Goal: Task Accomplishment & Management: Use online tool/utility

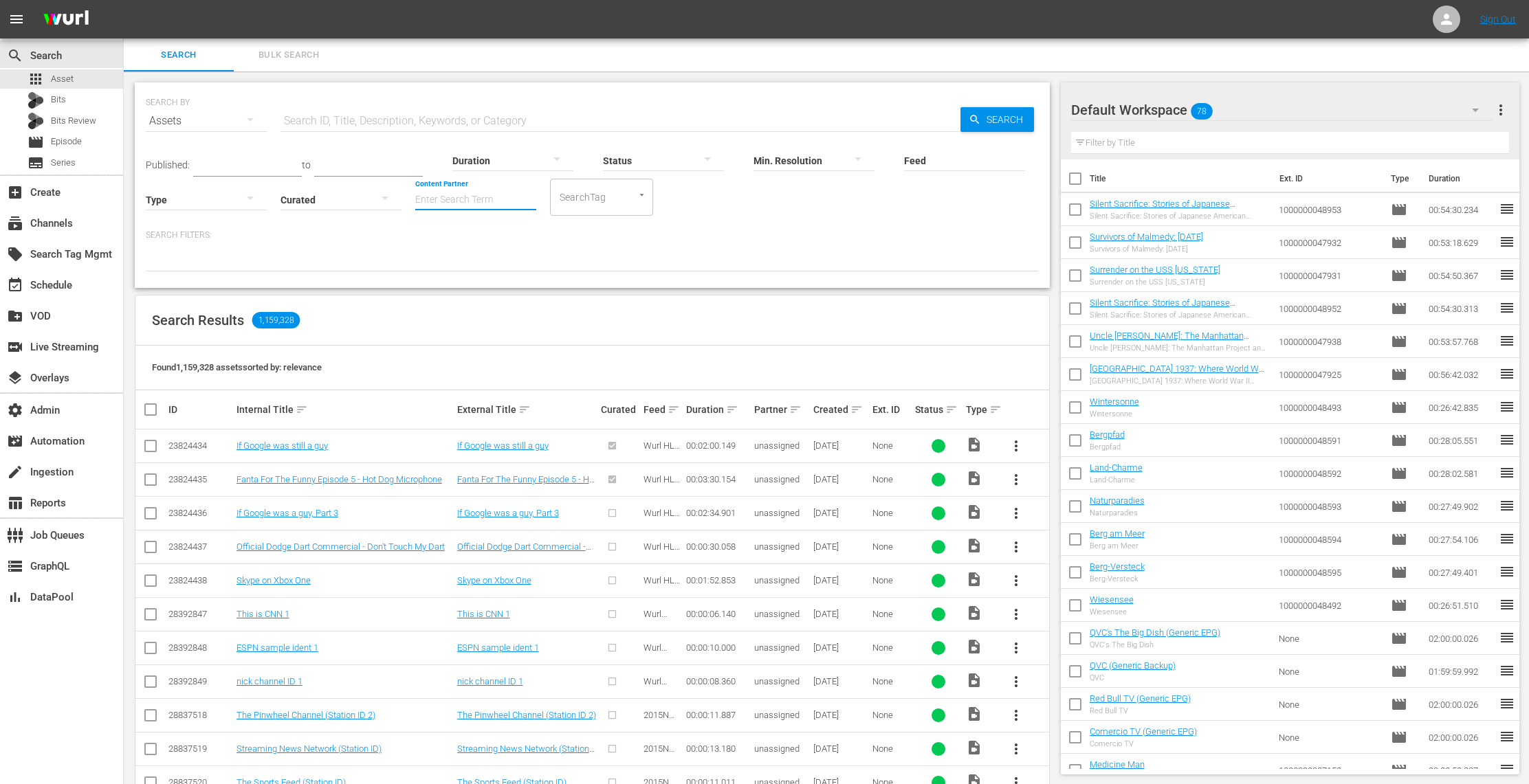
click at [478, 200] on input "Content Partner" at bounding box center [475, 200] width 121 height 50
click at [506, 270] on div "TV One, LLC (478)" at bounding box center [527, 270] width 201 height 33
type input "TV One, LLC (478)"
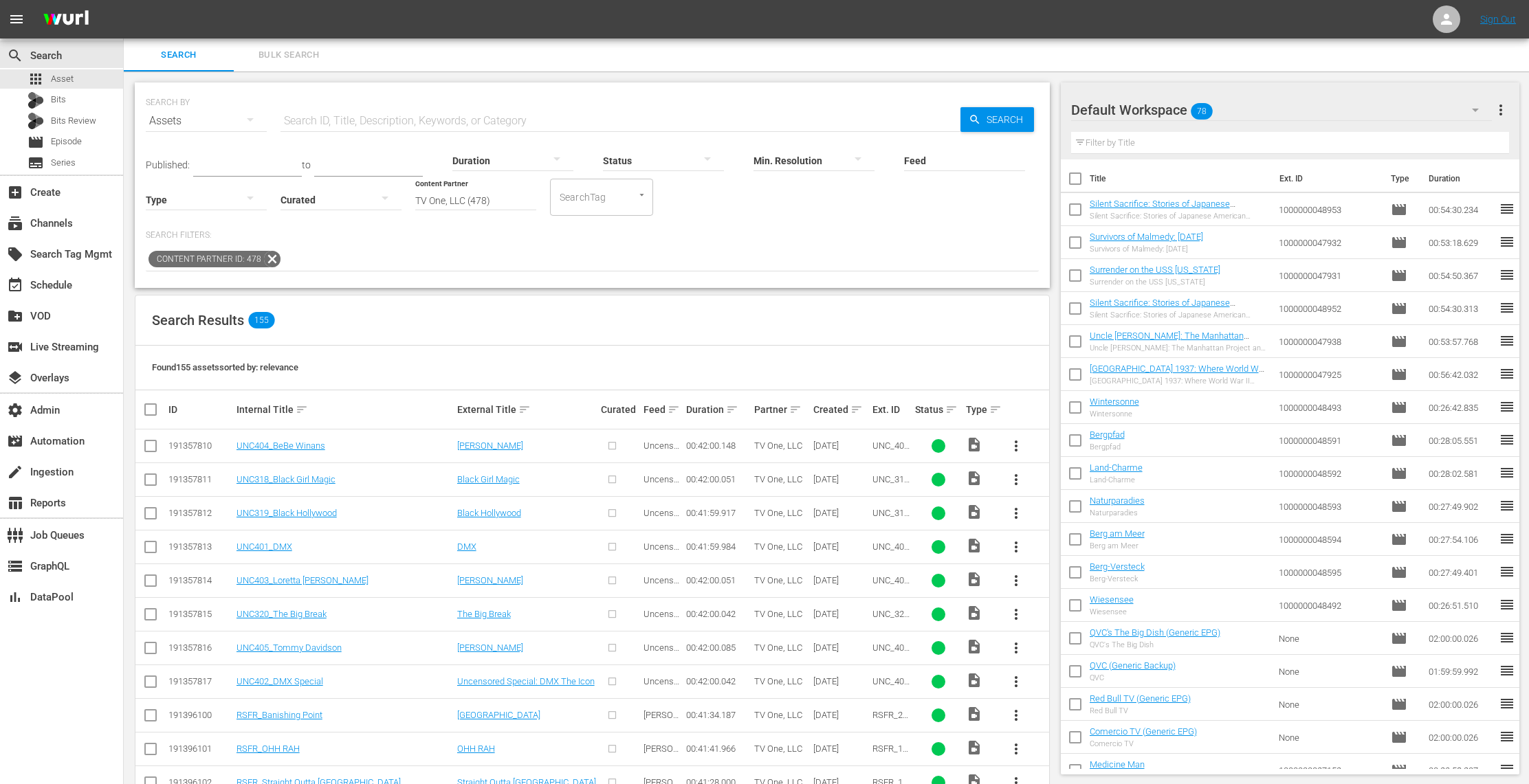
click at [936, 163] on input "Feed" at bounding box center [964, 161] width 121 height 50
click at [976, 222] on div "The Game of Dating (432709)" at bounding box center [992, 231] width 154 height 33
type input "The Game of Dating (432709)"
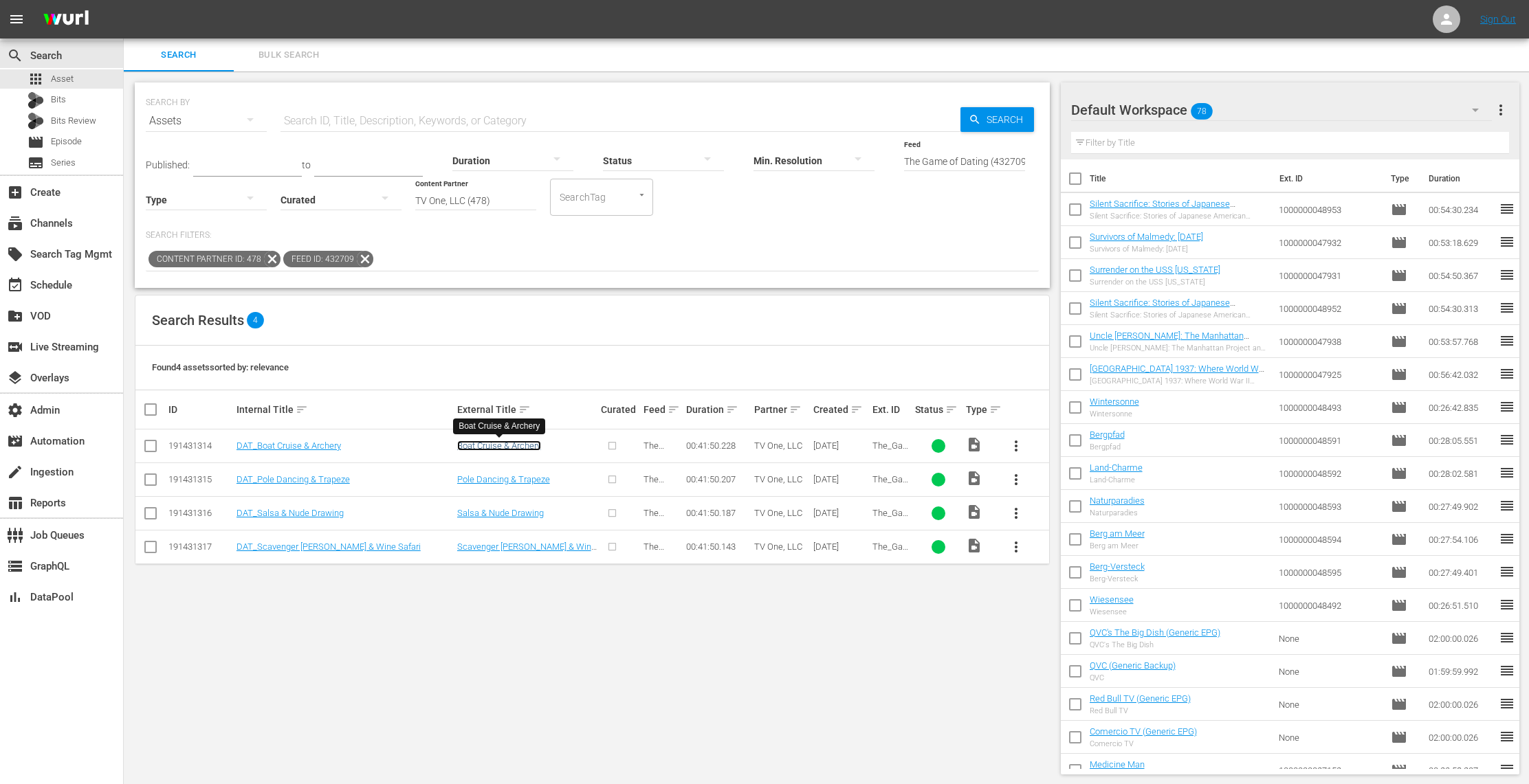
click at [533, 443] on link "Boat Cruise & Archery" at bounding box center [498, 446] width 84 height 11
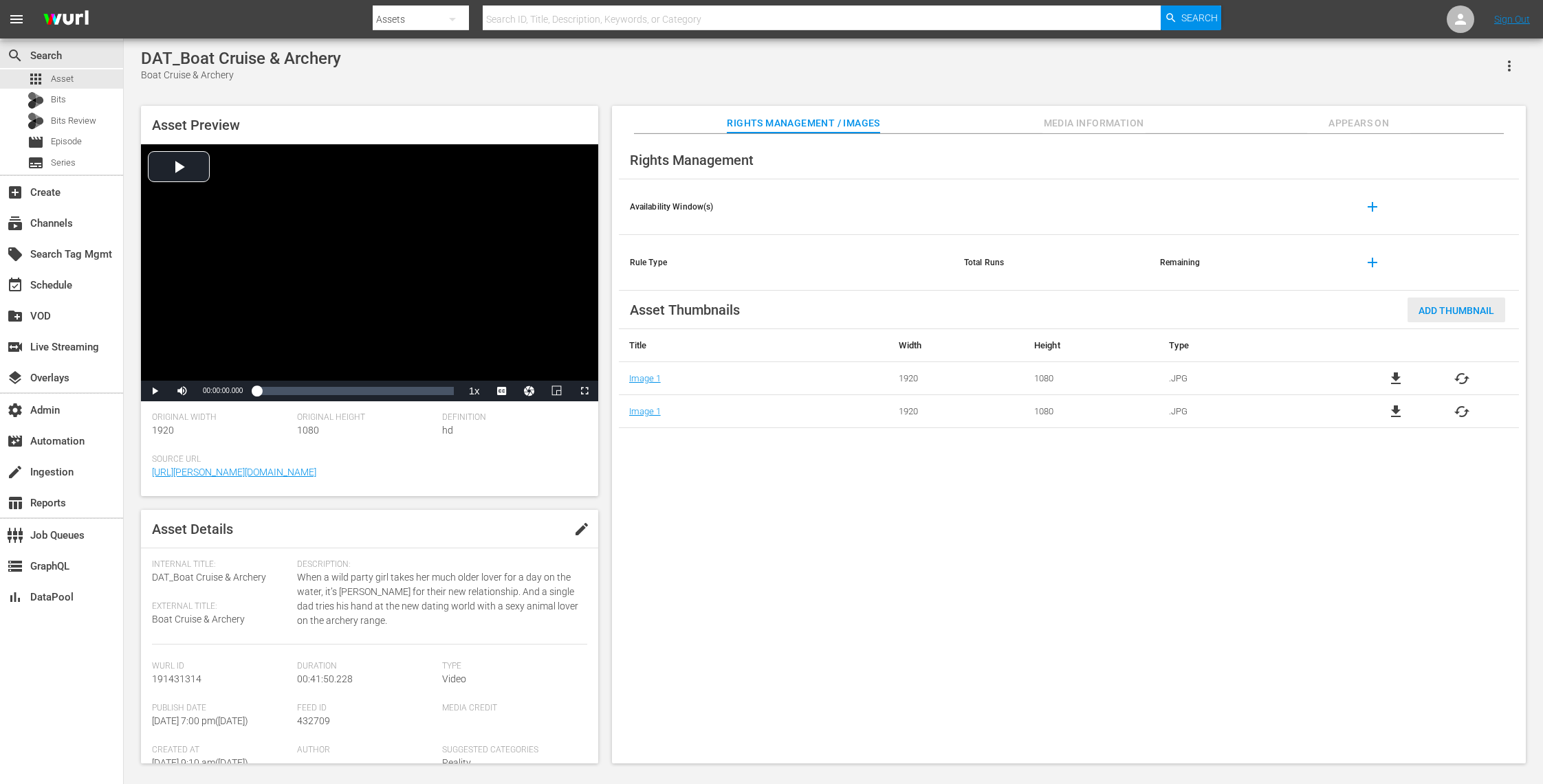
click at [1448, 311] on span "Add Thumbnail" at bounding box center [1457, 310] width 98 height 11
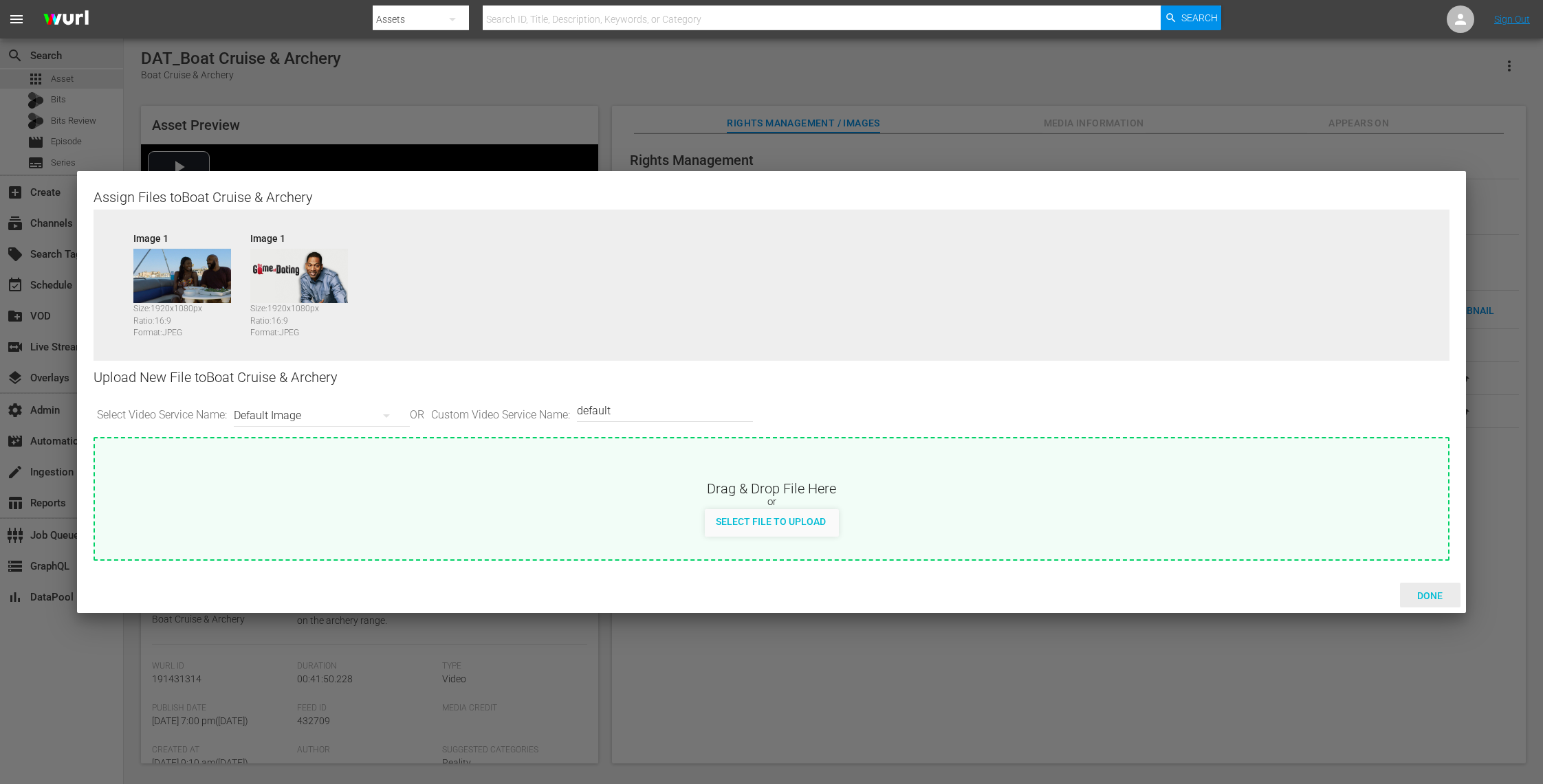
click at [1427, 599] on span "Done" at bounding box center [1429, 596] width 47 height 11
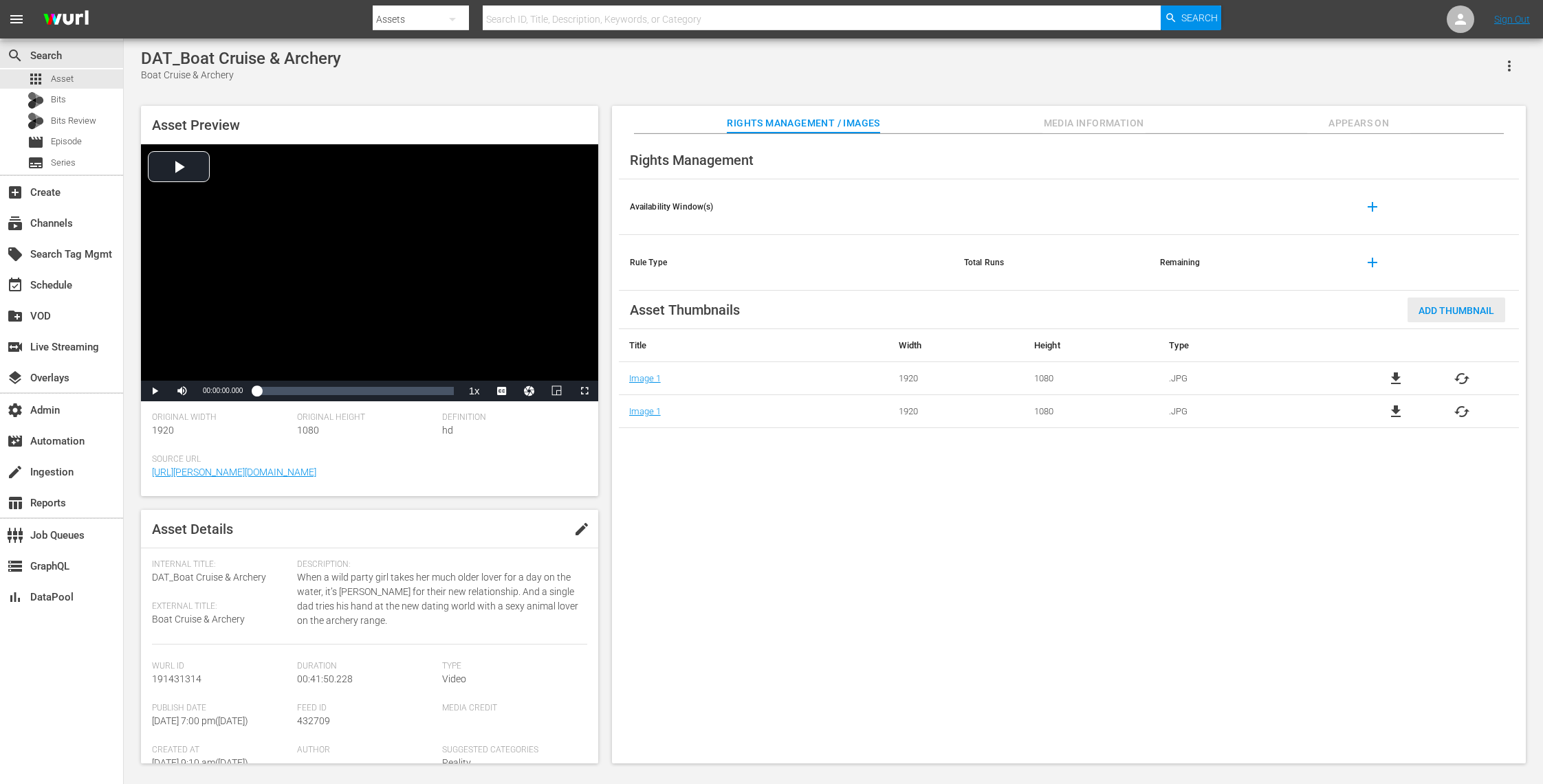
click at [1451, 306] on span "Add Thumbnail" at bounding box center [1457, 310] width 98 height 11
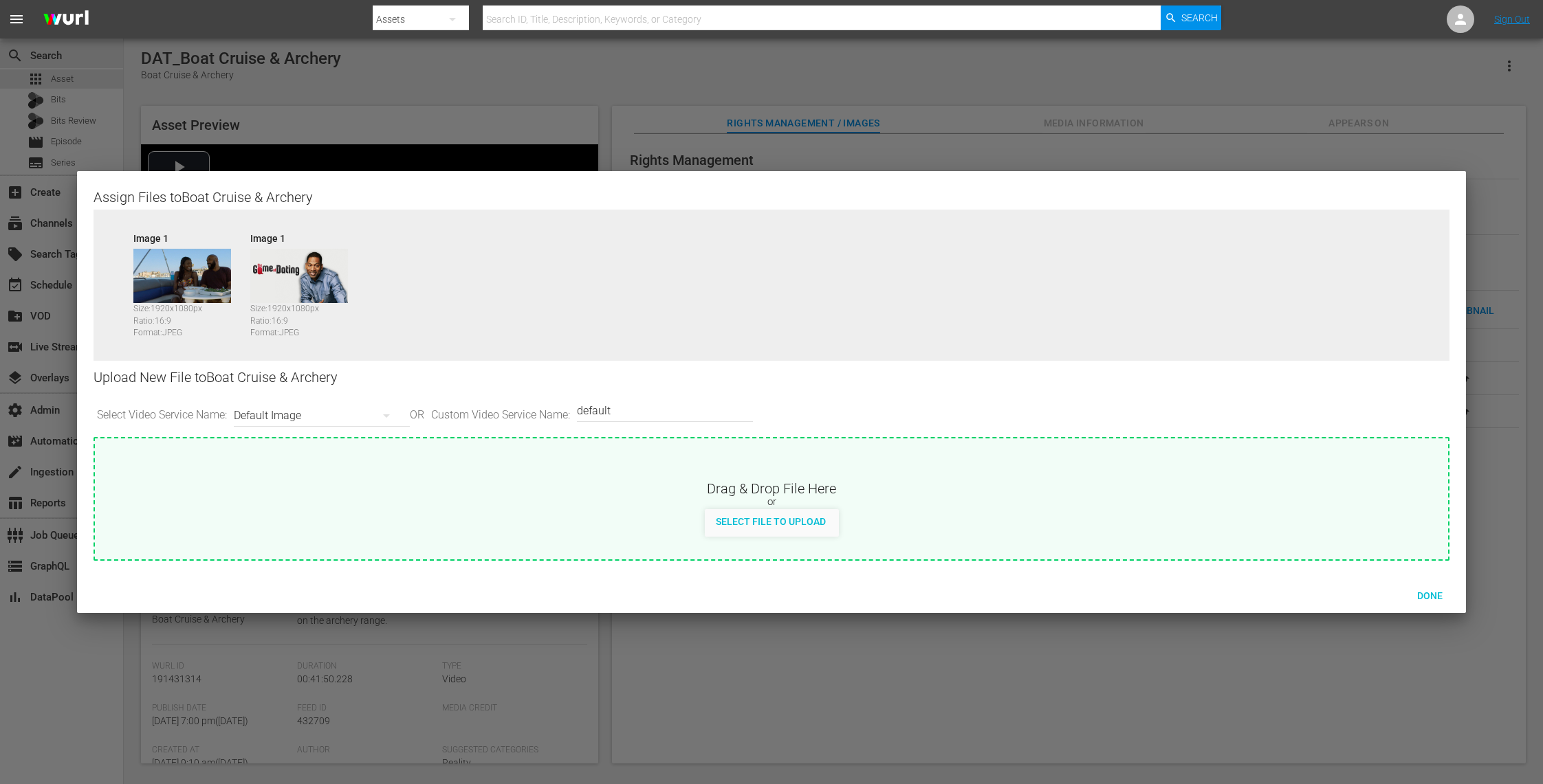
click at [292, 281] on img at bounding box center [299, 277] width 98 height 55
click at [303, 281] on img at bounding box center [299, 277] width 98 height 55
click at [1432, 599] on span "Done" at bounding box center [1429, 596] width 47 height 11
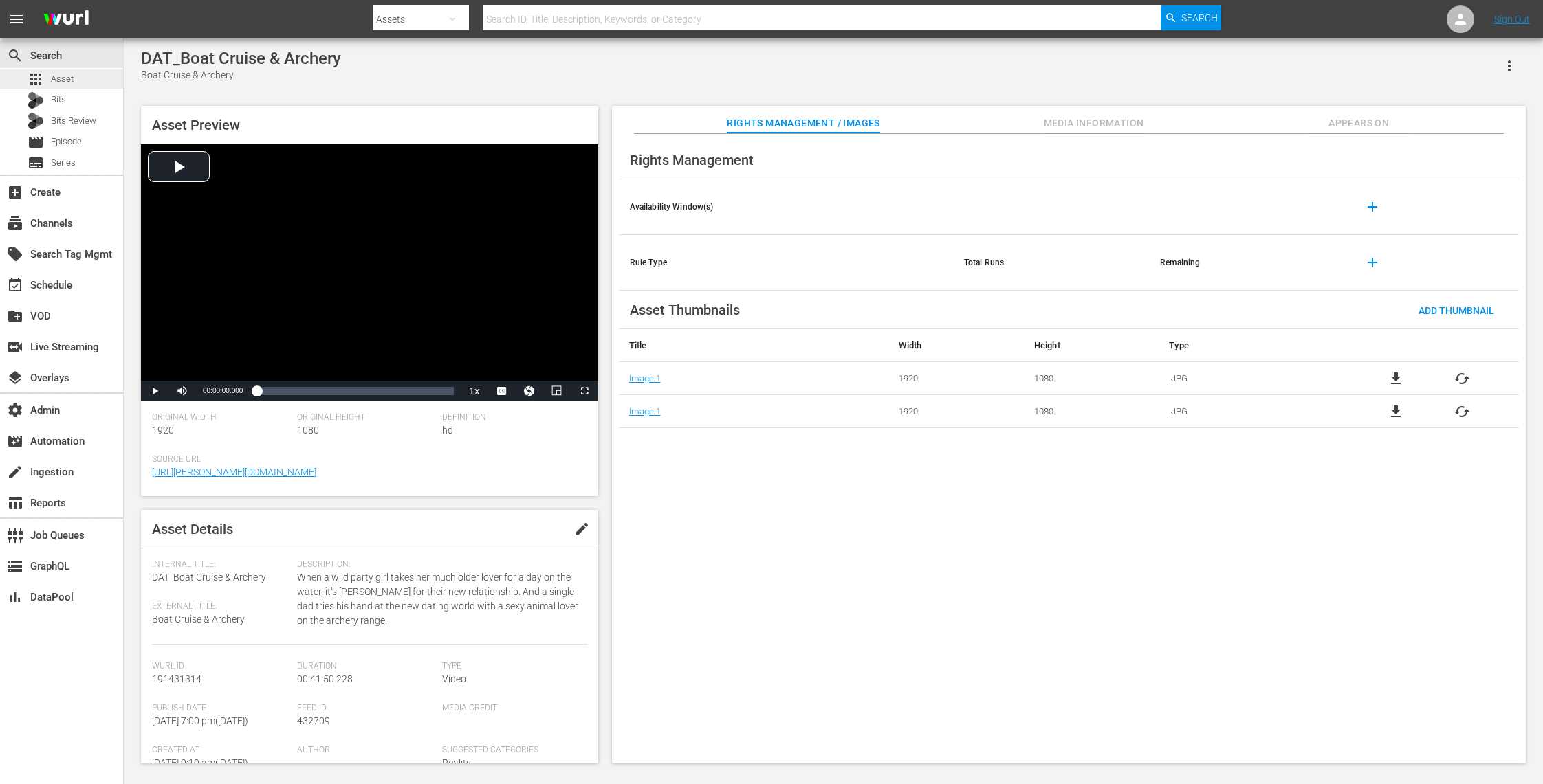
click at [75, 77] on div "apps Asset" at bounding box center [61, 79] width 123 height 20
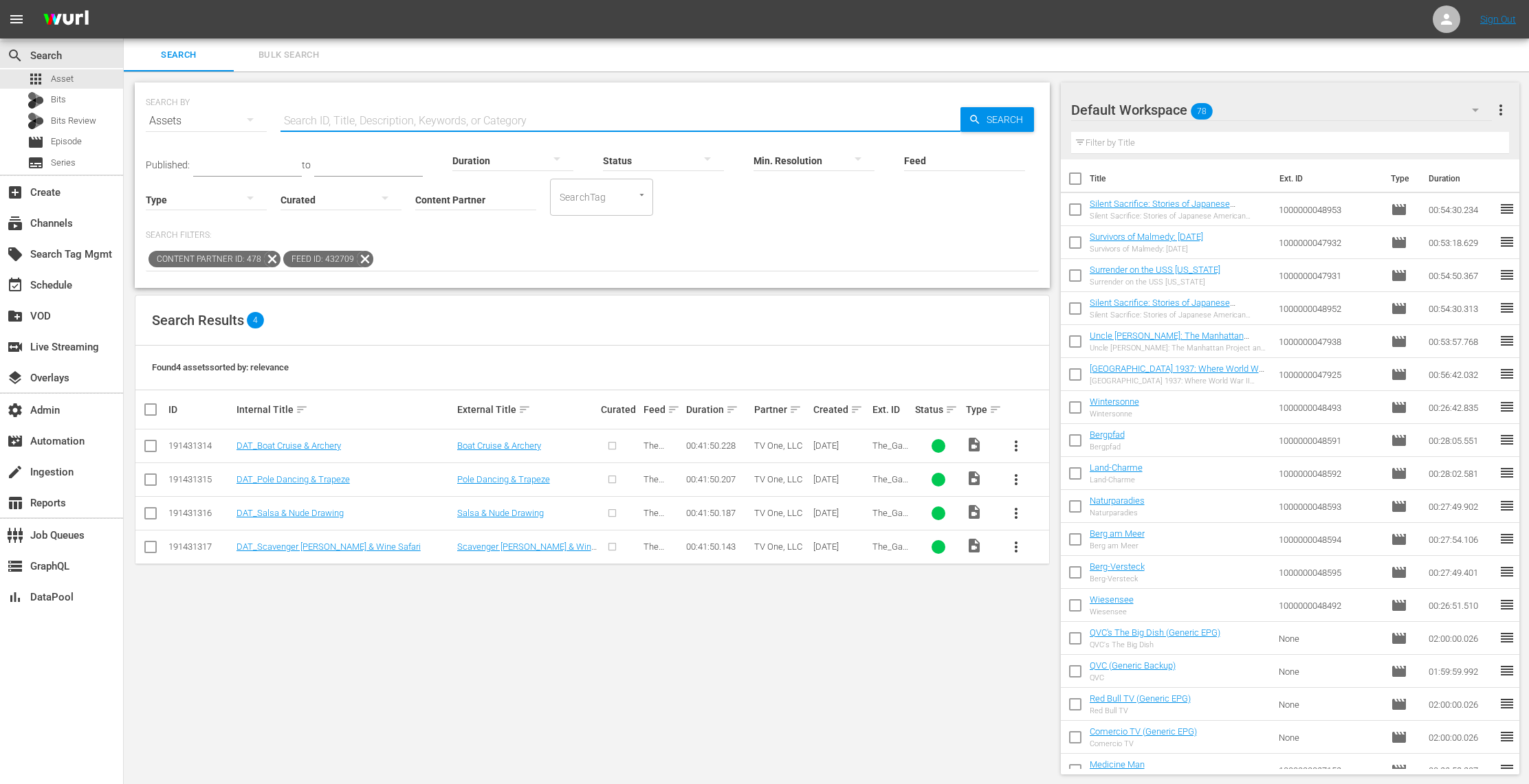
click at [317, 121] on input "text" at bounding box center [620, 121] width 680 height 33
click at [916, 159] on input "Feed" at bounding box center [964, 161] width 121 height 50
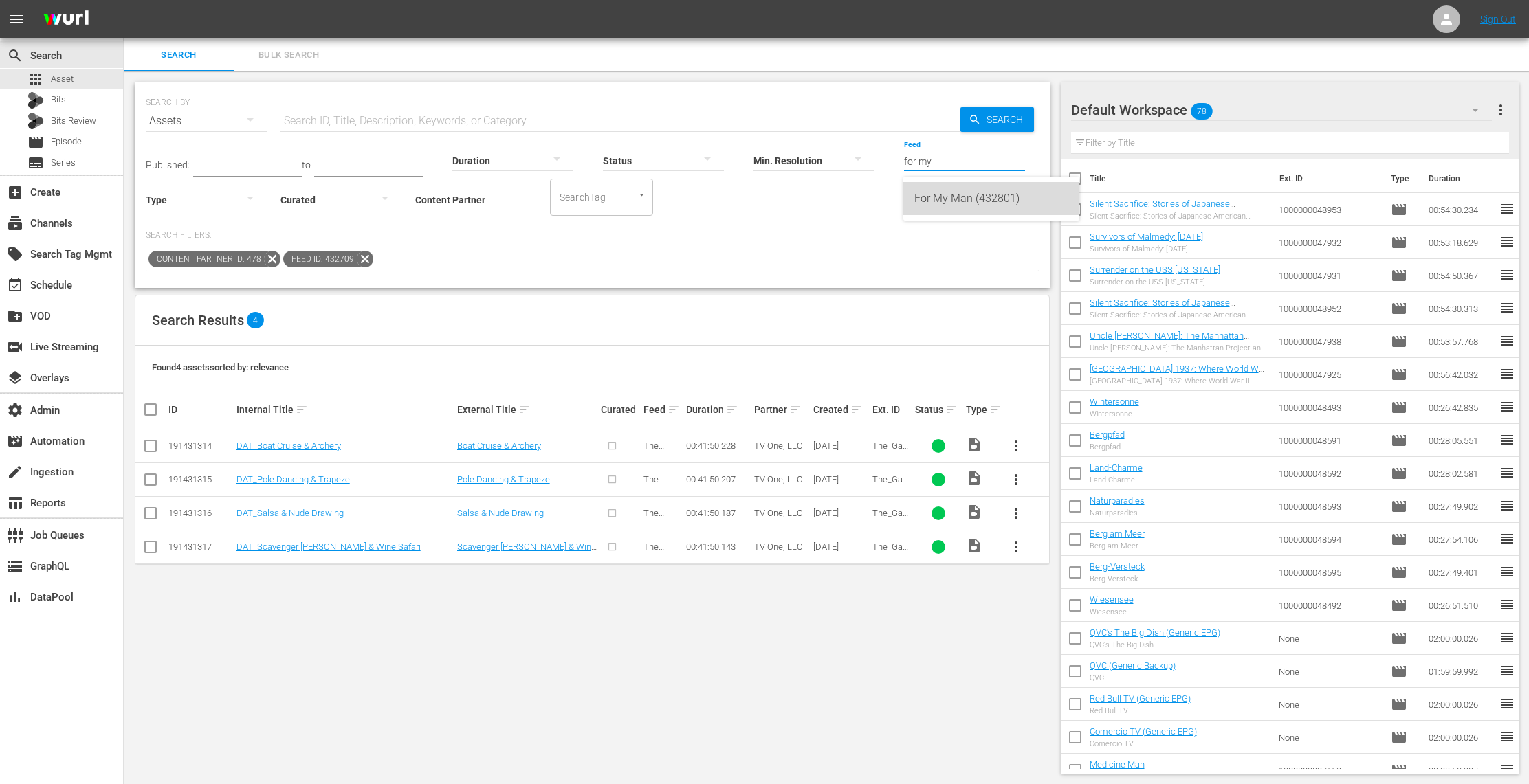
click at [973, 207] on div "For My Man (432801)" at bounding box center [992, 198] width 154 height 33
type input "For My Man (432801)"
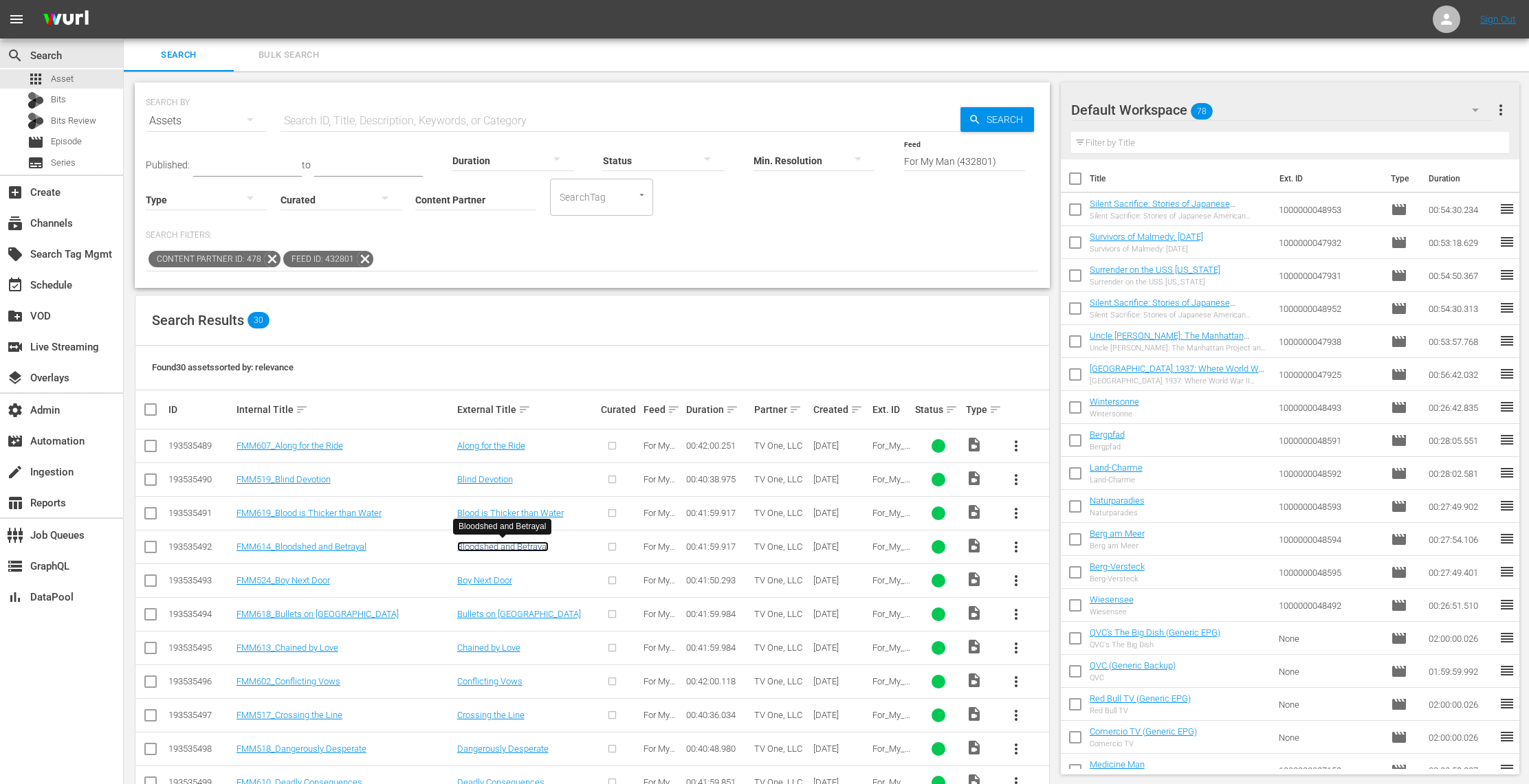
click at [506, 544] on link "Bloodshed and Betrayal" at bounding box center [502, 547] width 91 height 11
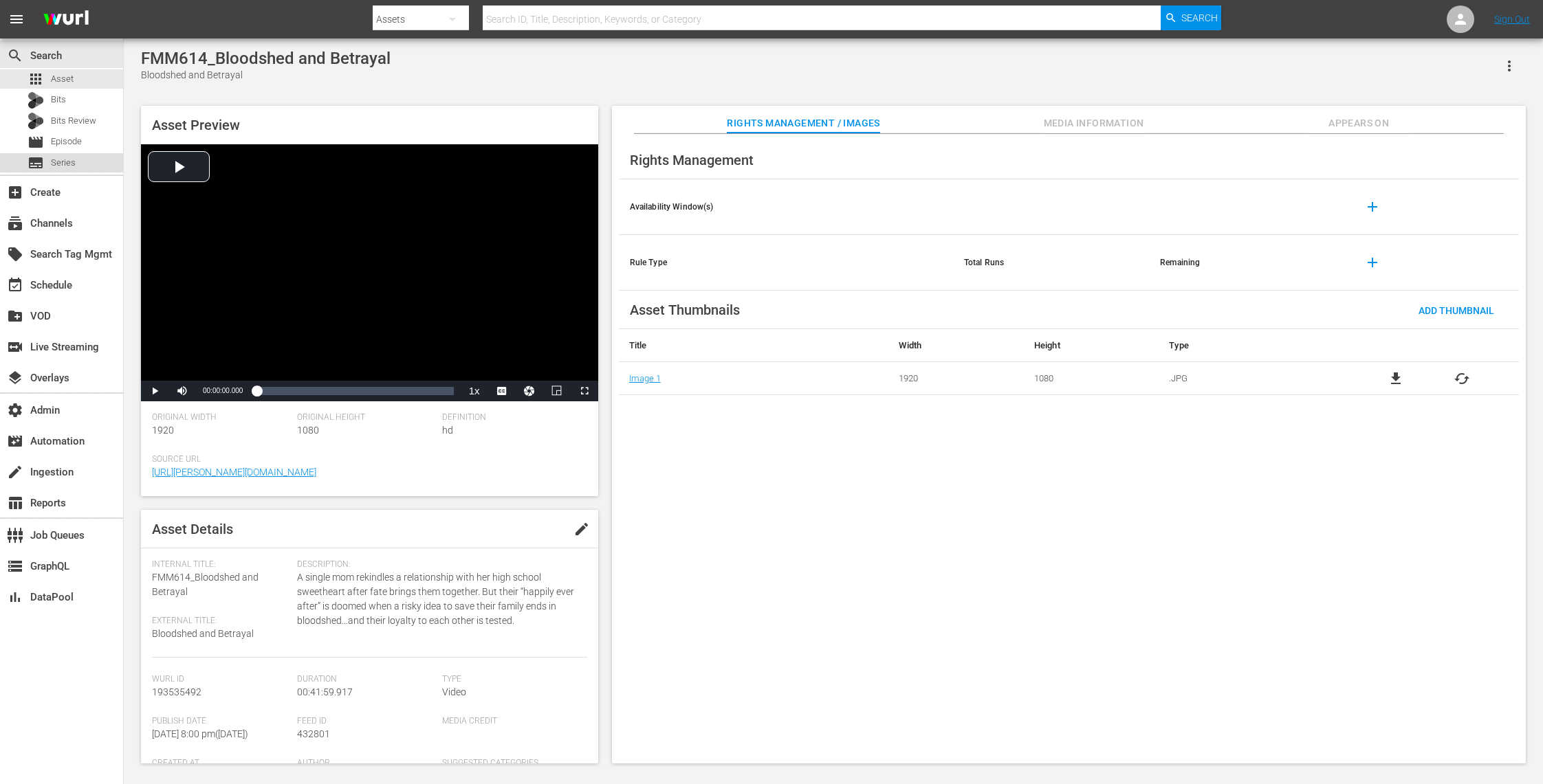
click at [69, 163] on span "Series" at bounding box center [63, 163] width 25 height 14
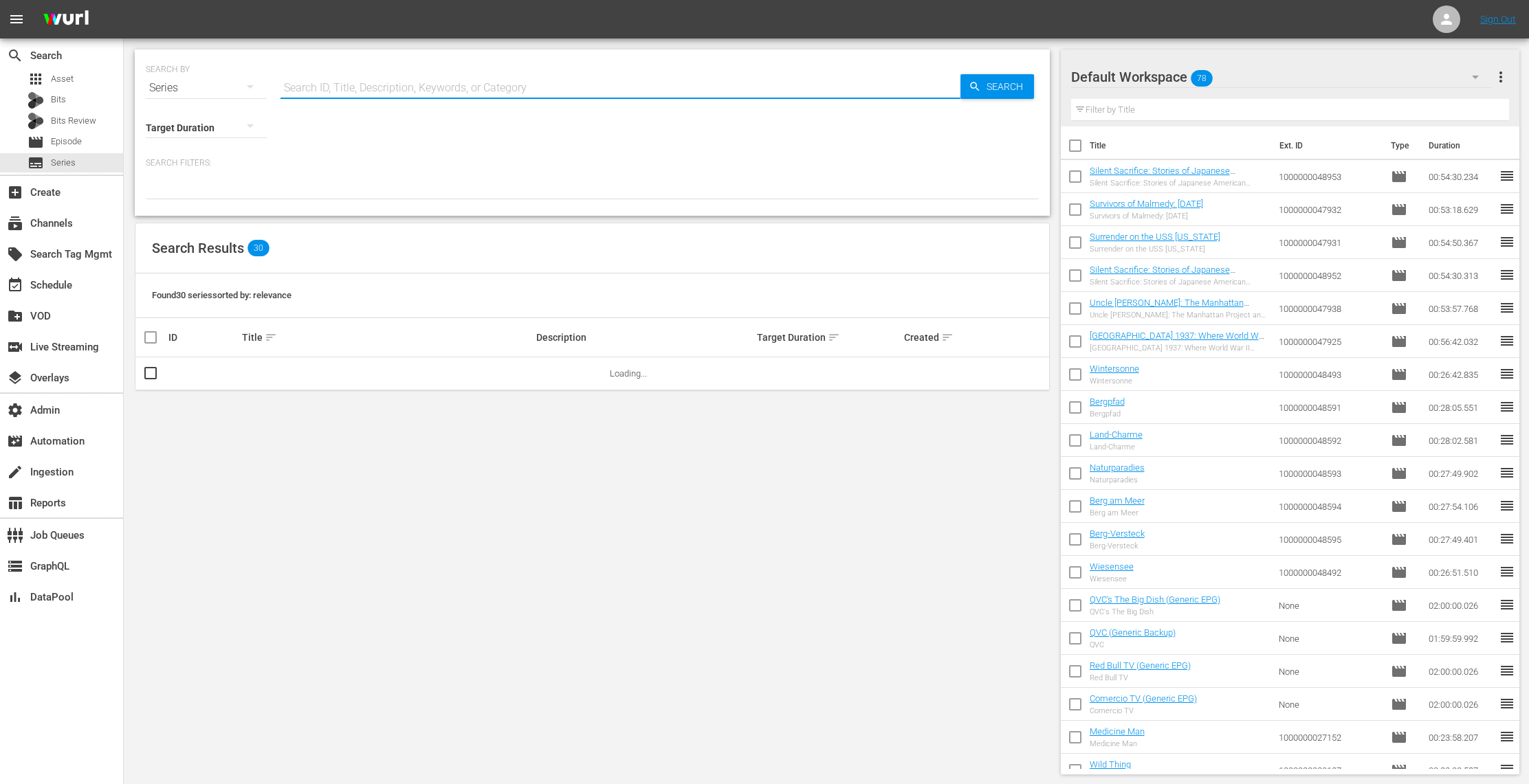
click at [347, 90] on input "text" at bounding box center [620, 88] width 680 height 33
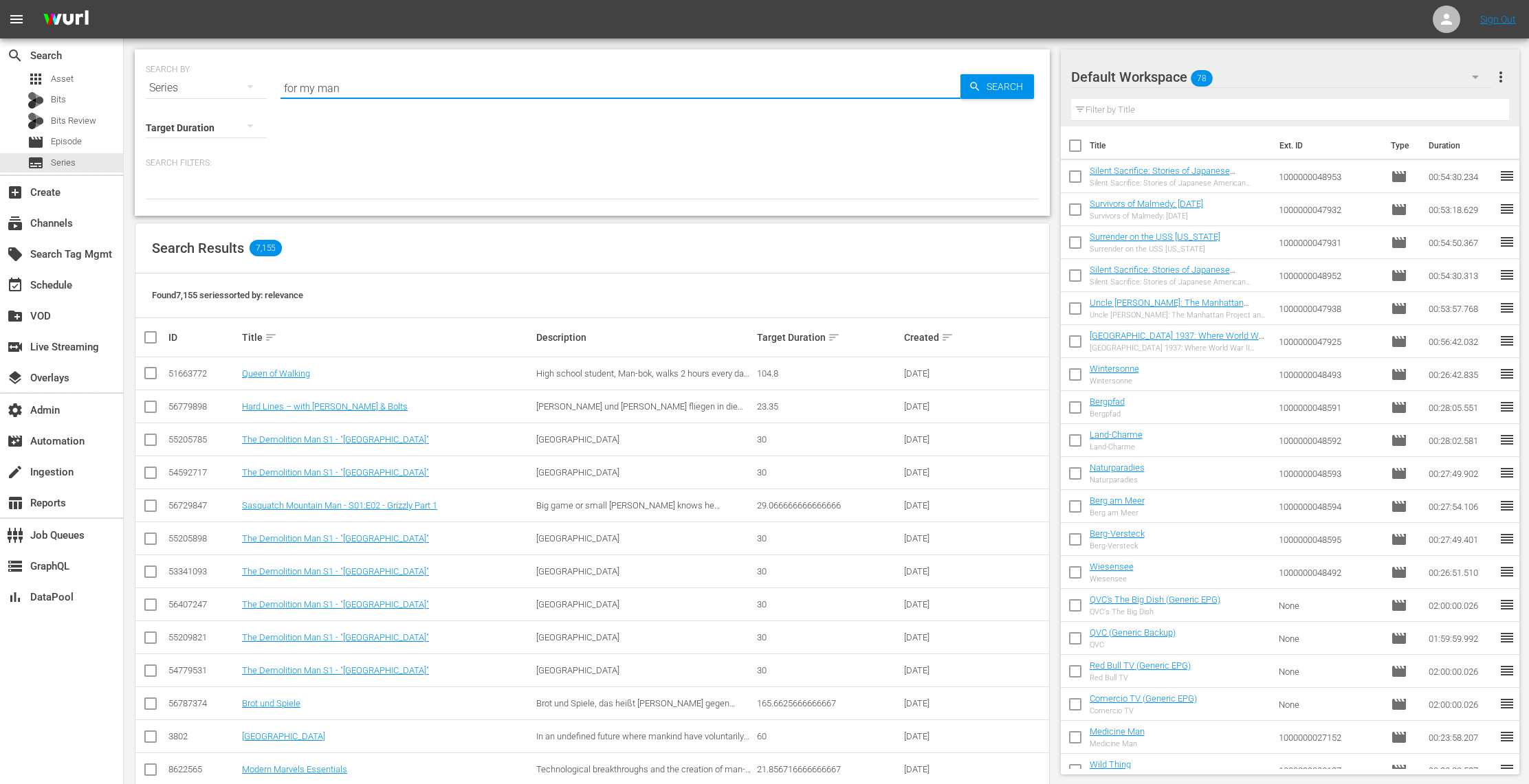
click at [348, 87] on input "for my man" at bounding box center [620, 88] width 680 height 33
drag, startPoint x: 347, startPoint y: 87, endPoint x: 271, endPoint y: 87, distance: 76.0
click at [271, 87] on div "SEARCH BY Search By Series Search ID, Title, Description, Keywords, or Category…" at bounding box center [592, 80] width 893 height 50
type input "uncensored"
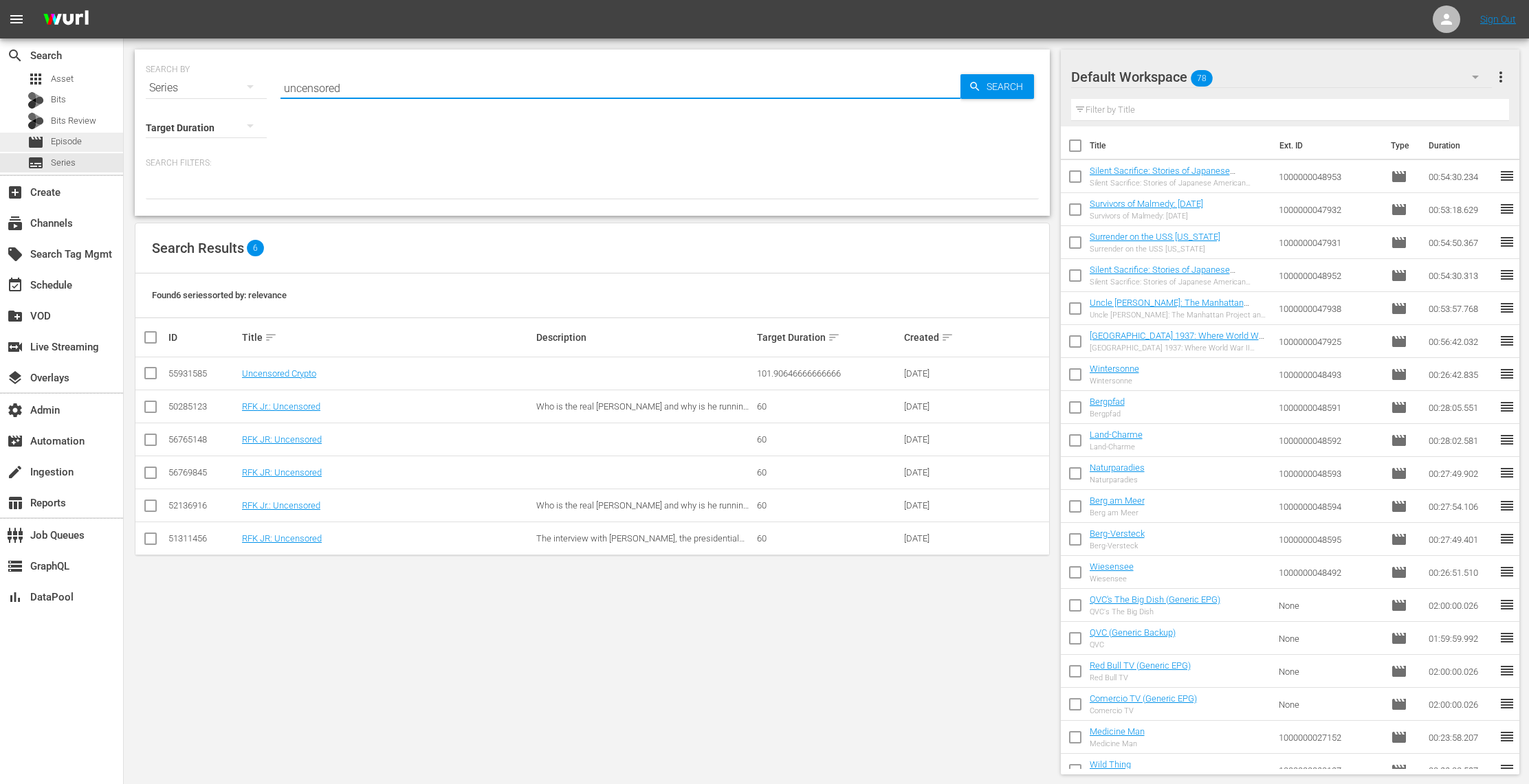
click at [79, 139] on span "Episode" at bounding box center [66, 142] width 31 height 14
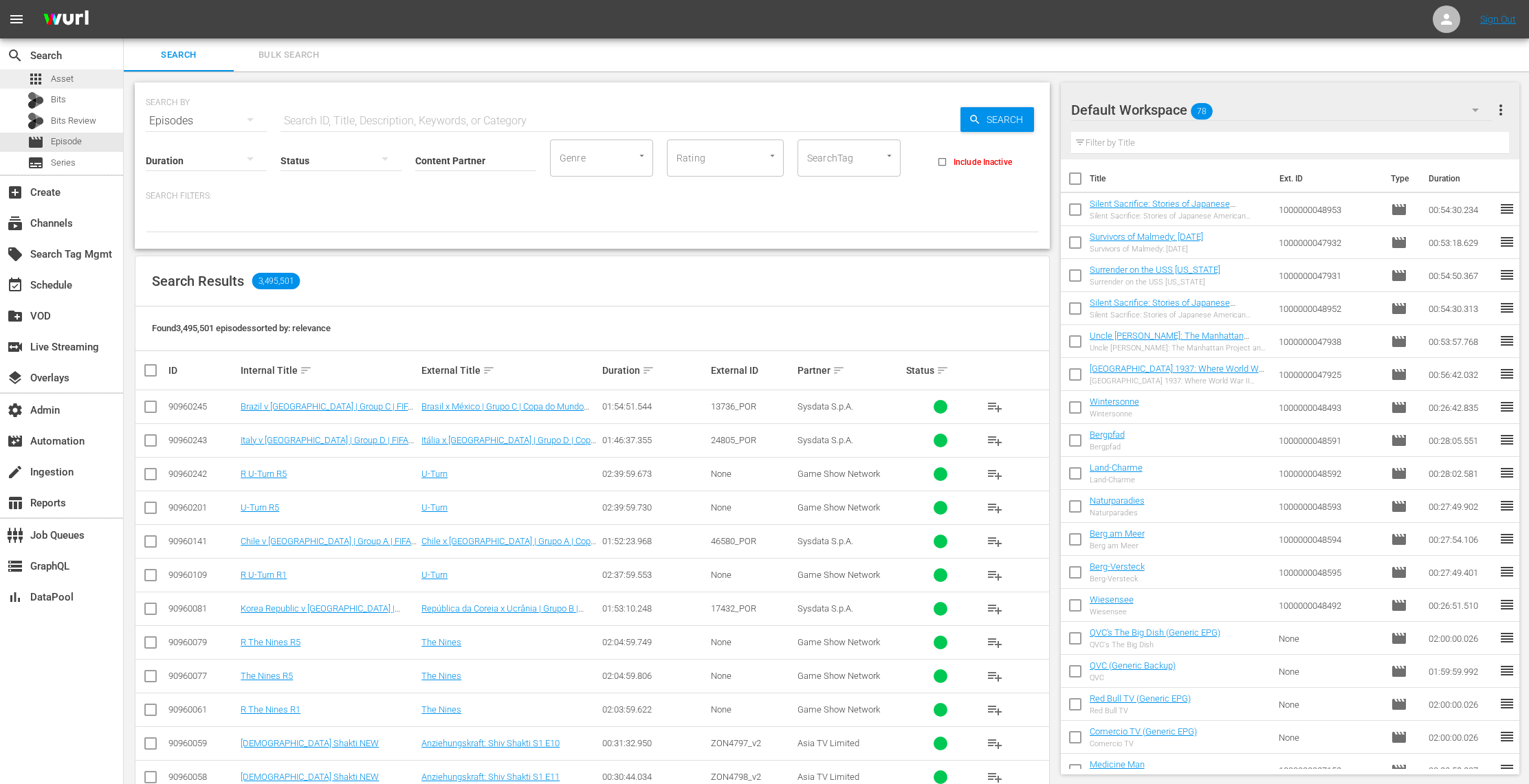
click at [73, 79] on div "apps Asset" at bounding box center [61, 79] width 123 height 20
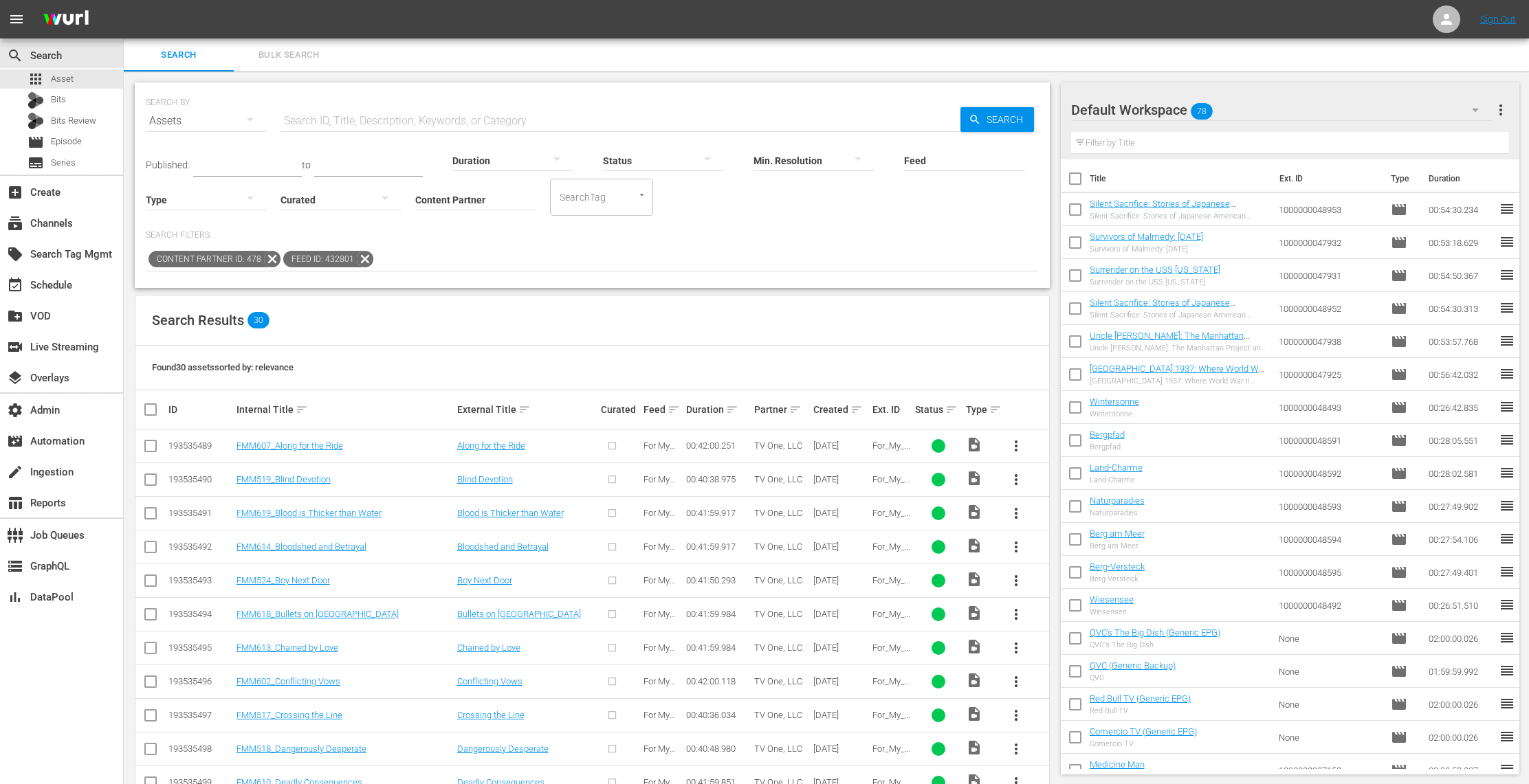
click at [931, 161] on input "Feed" at bounding box center [964, 161] width 121 height 50
click at [995, 193] on div "Uncensored (432704)" at bounding box center [992, 198] width 154 height 33
type input "Uncensored (432704)"
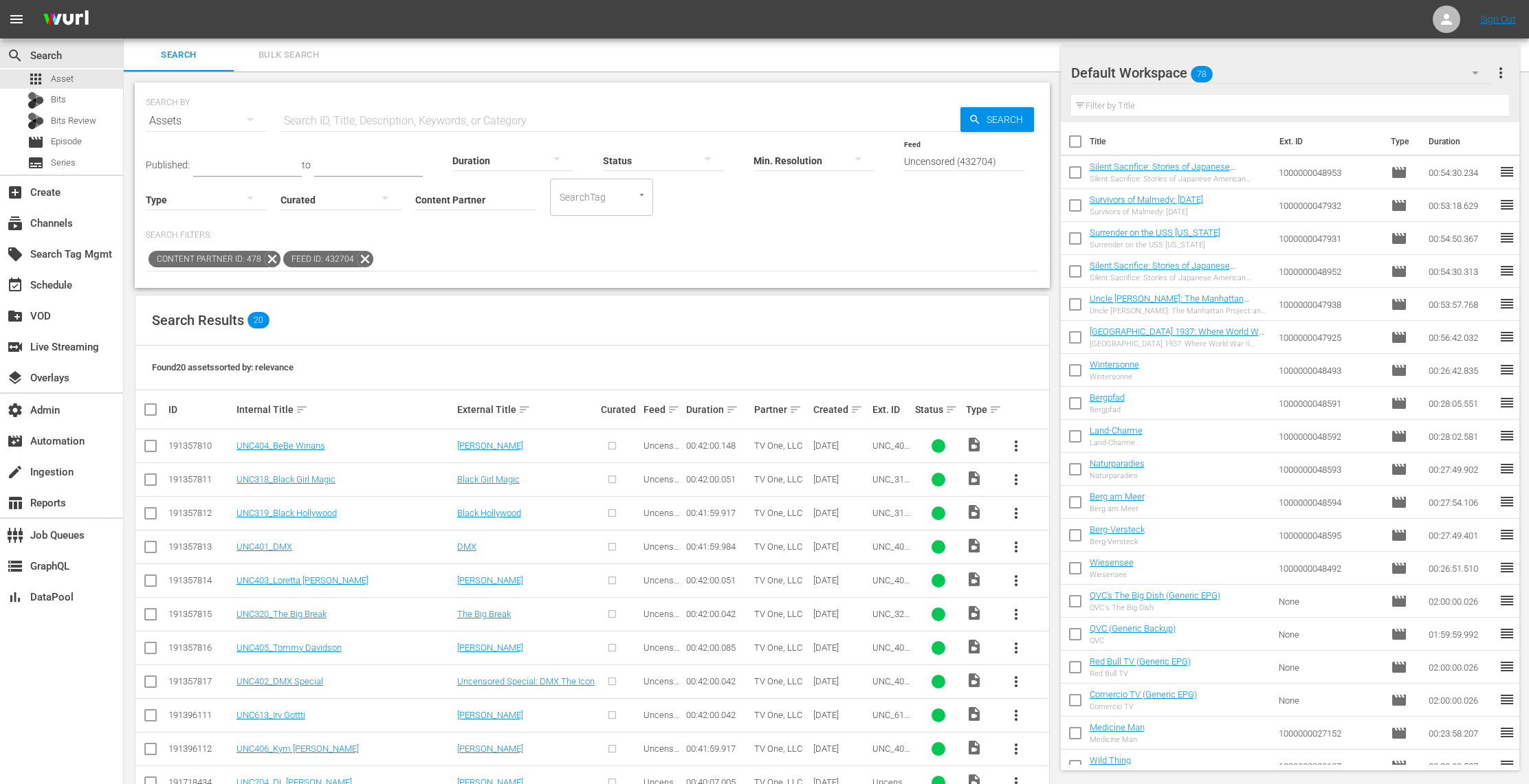
scroll to position [125, 0]
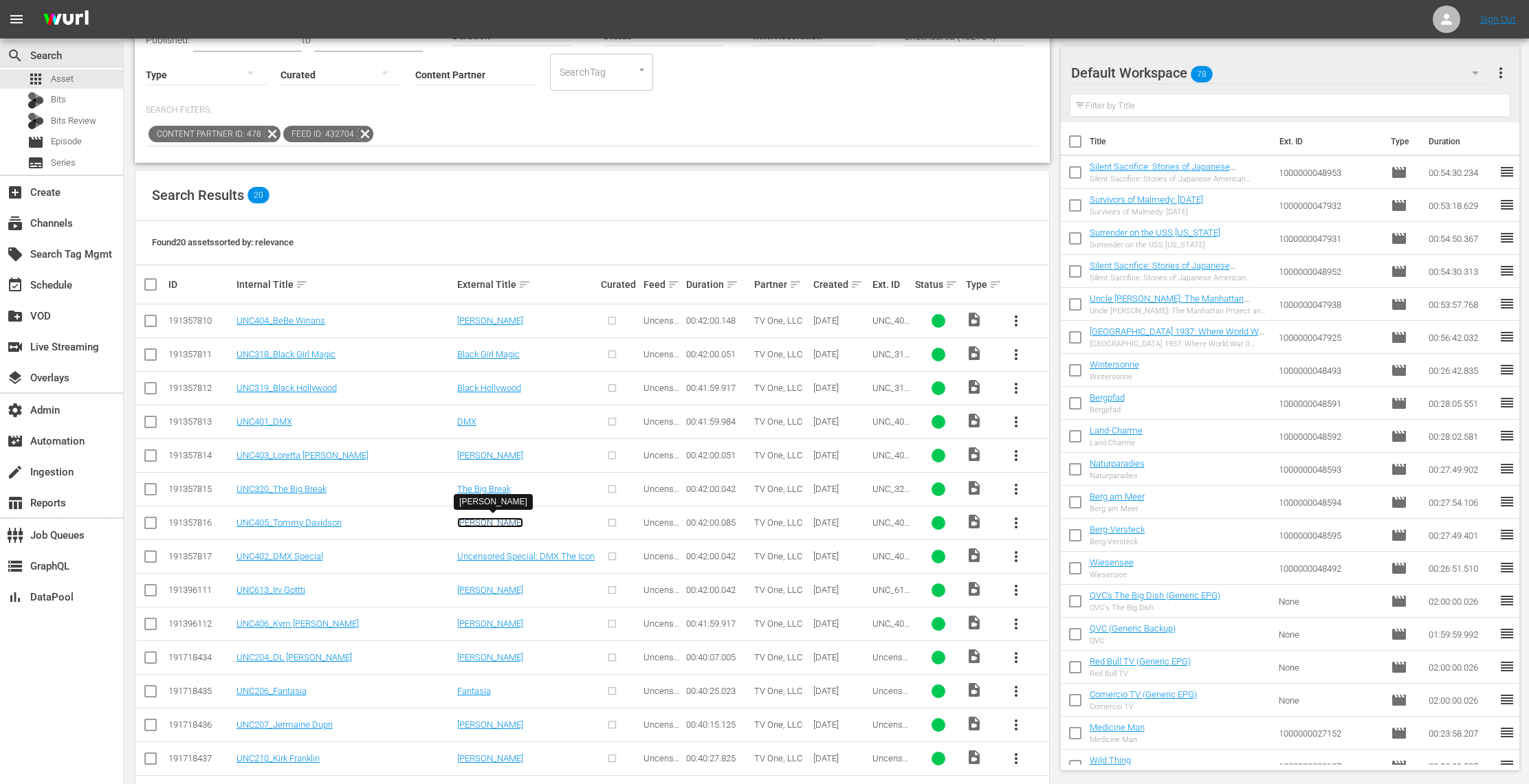
click at [500, 518] on link "[PERSON_NAME]" at bounding box center [490, 523] width 66 height 11
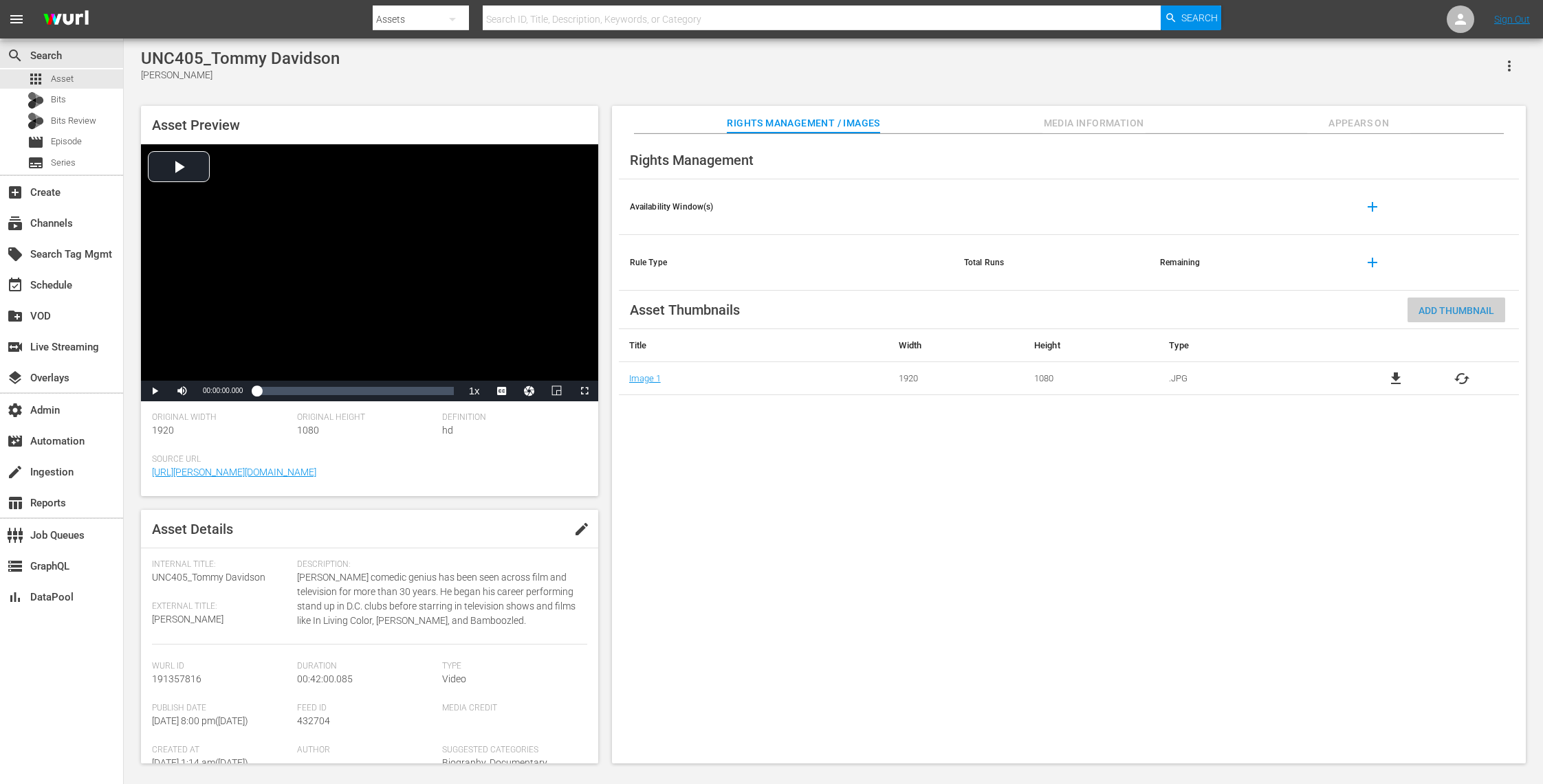
click at [1449, 302] on div "Add Thumbnail" at bounding box center [1457, 310] width 98 height 26
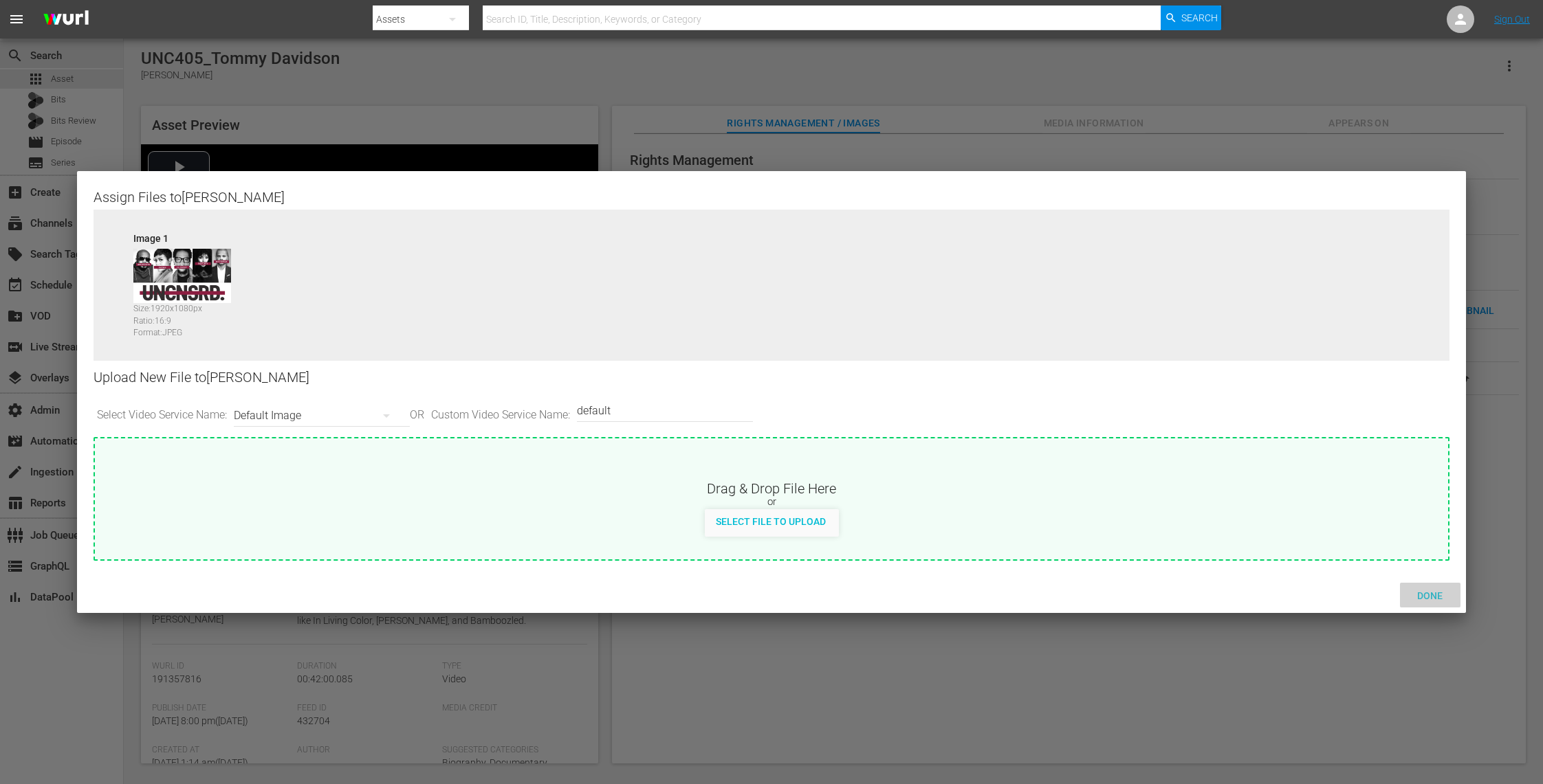
click at [1432, 595] on span "Done" at bounding box center [1429, 596] width 47 height 11
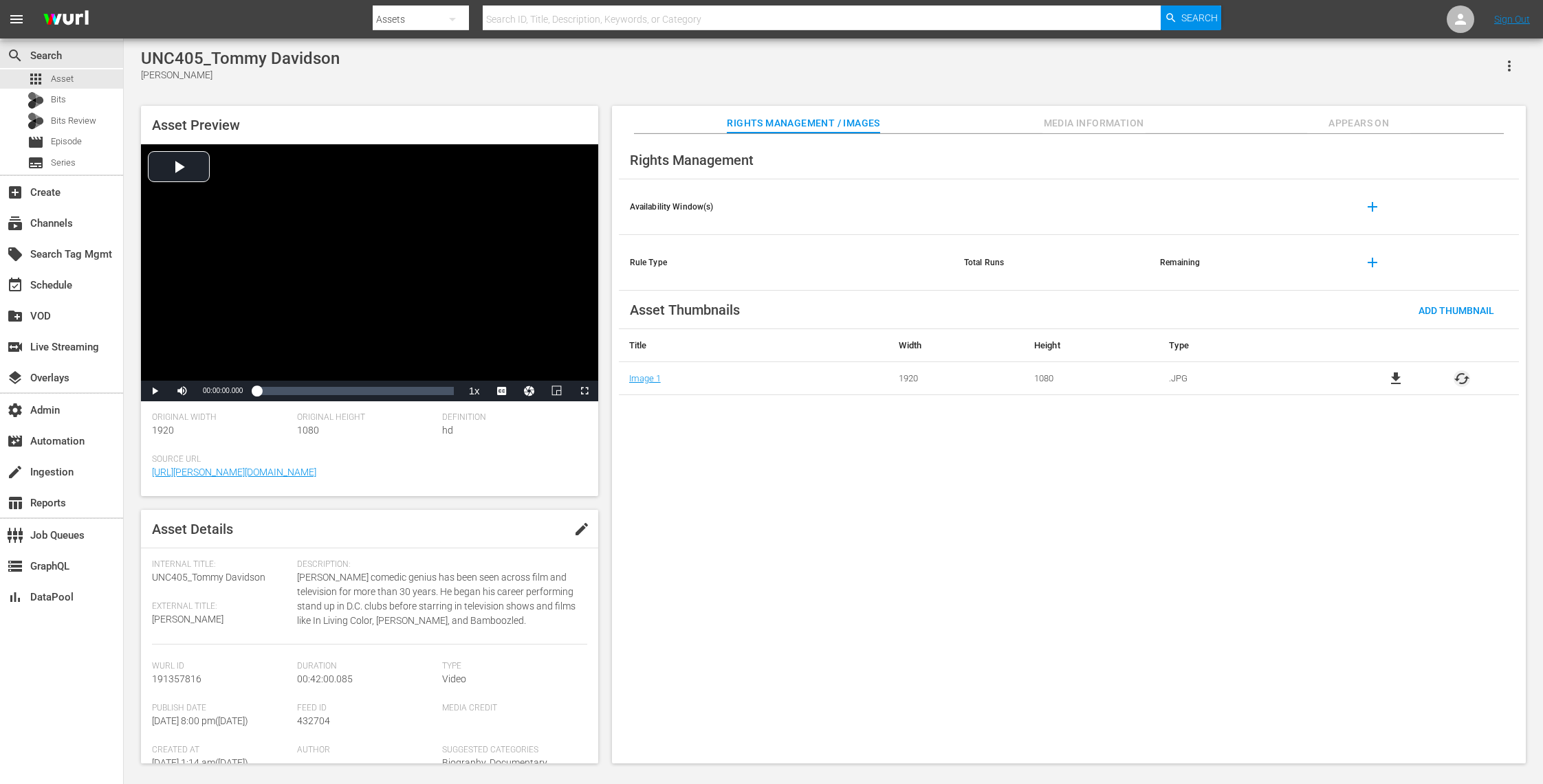
click at [1461, 375] on span "cached" at bounding box center [1461, 379] width 17 height 17
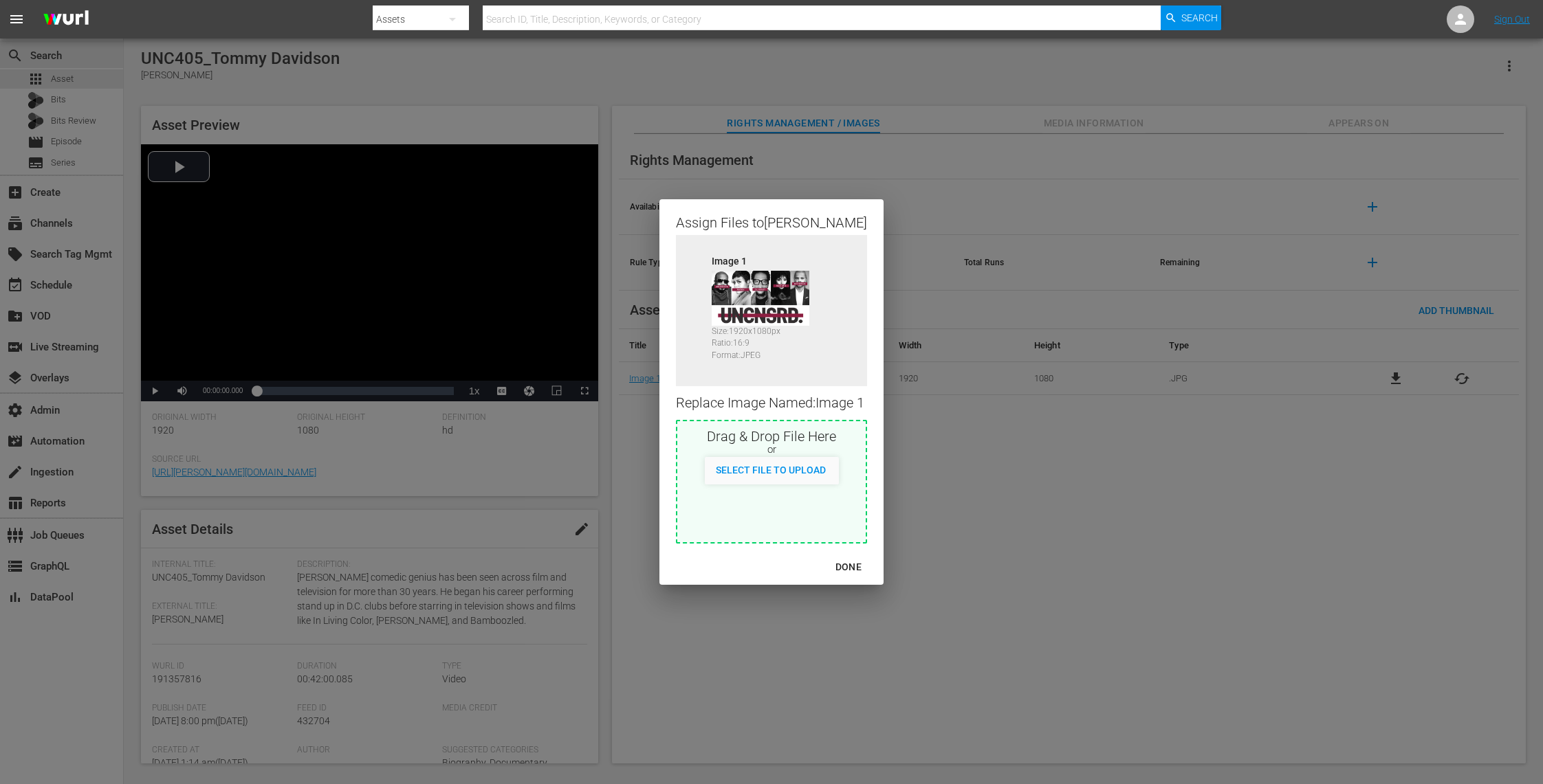
click at [848, 564] on div "DONE" at bounding box center [848, 567] width 48 height 17
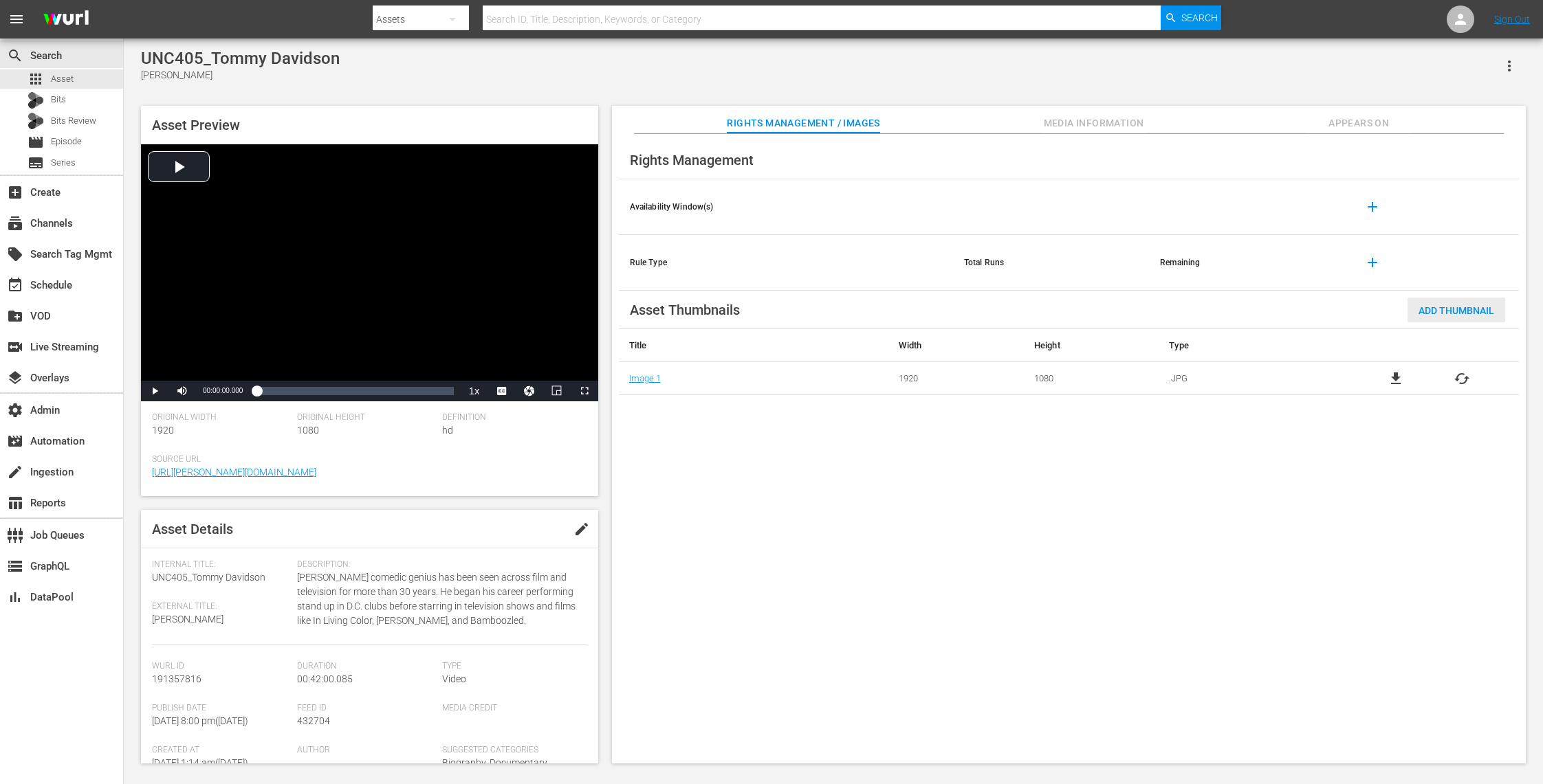
click at [1466, 310] on span "Add Thumbnail" at bounding box center [1457, 310] width 98 height 11
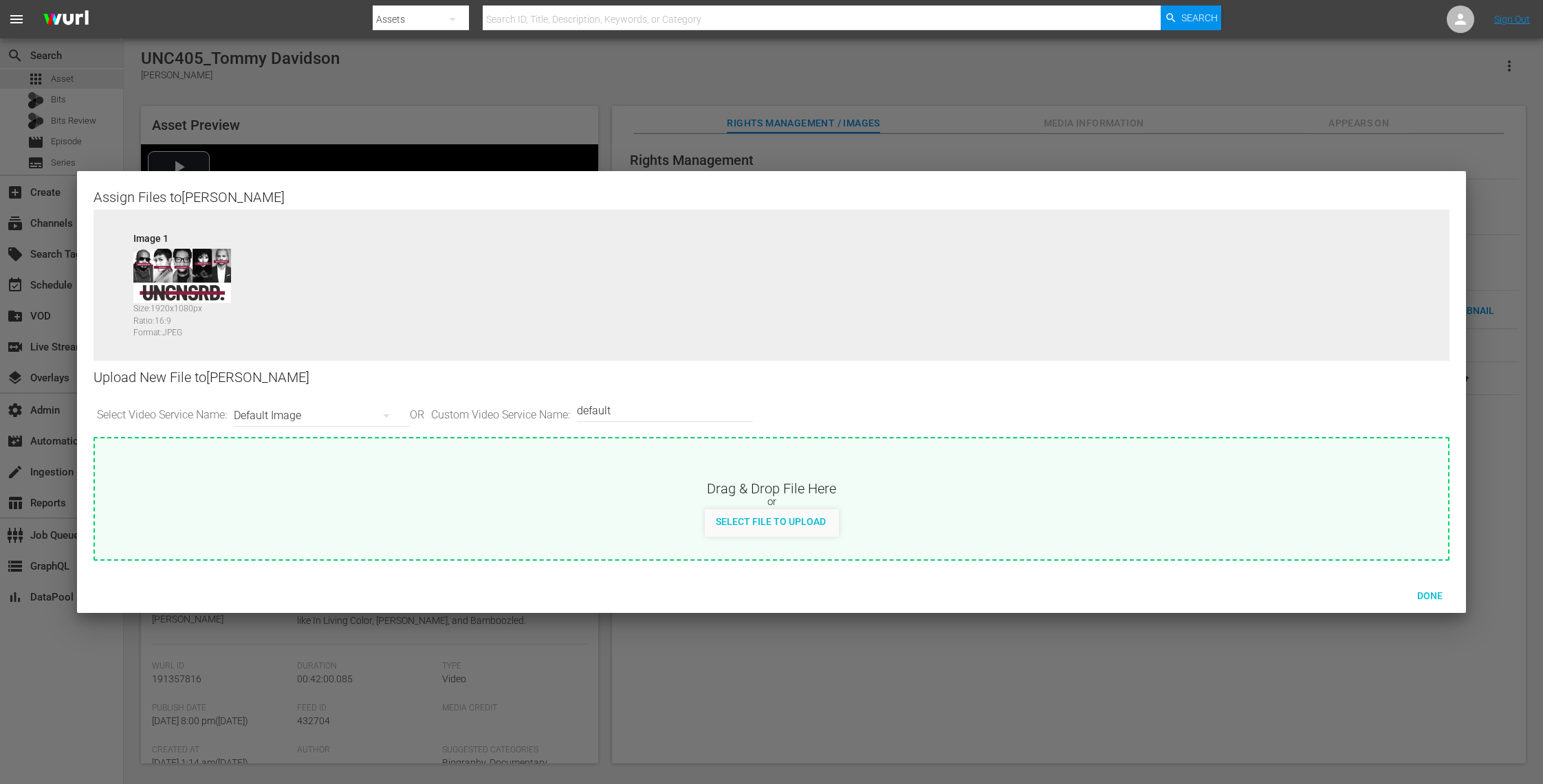
click at [344, 412] on div "Default Image" at bounding box center [319, 415] width 169 height 38
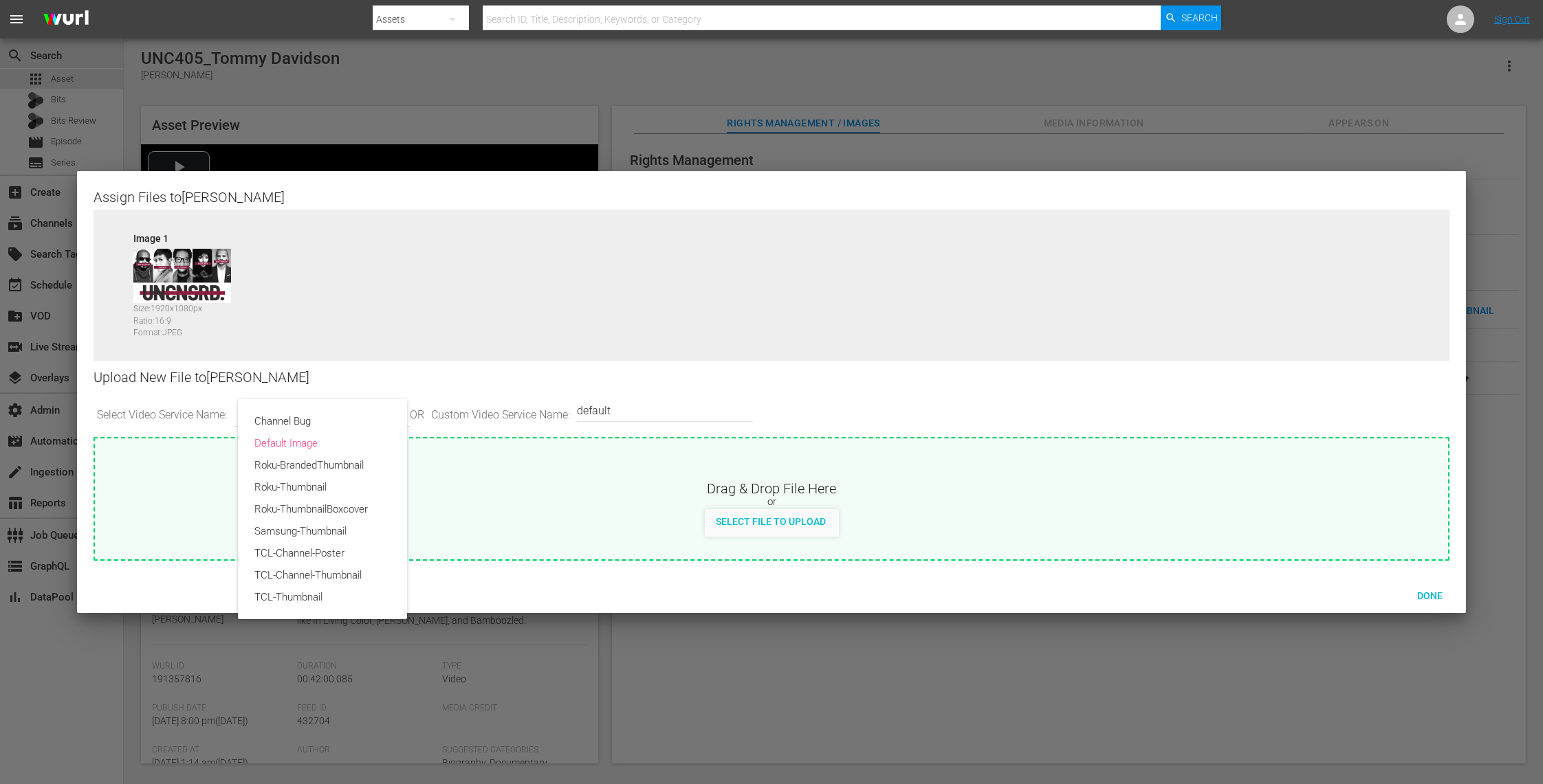
click at [445, 463] on div "Channel Bug Default Image Roku-BrandedThumbnail Roku-Thumbnail Roku-ThumbnailBo…" at bounding box center [771, 392] width 1543 height 784
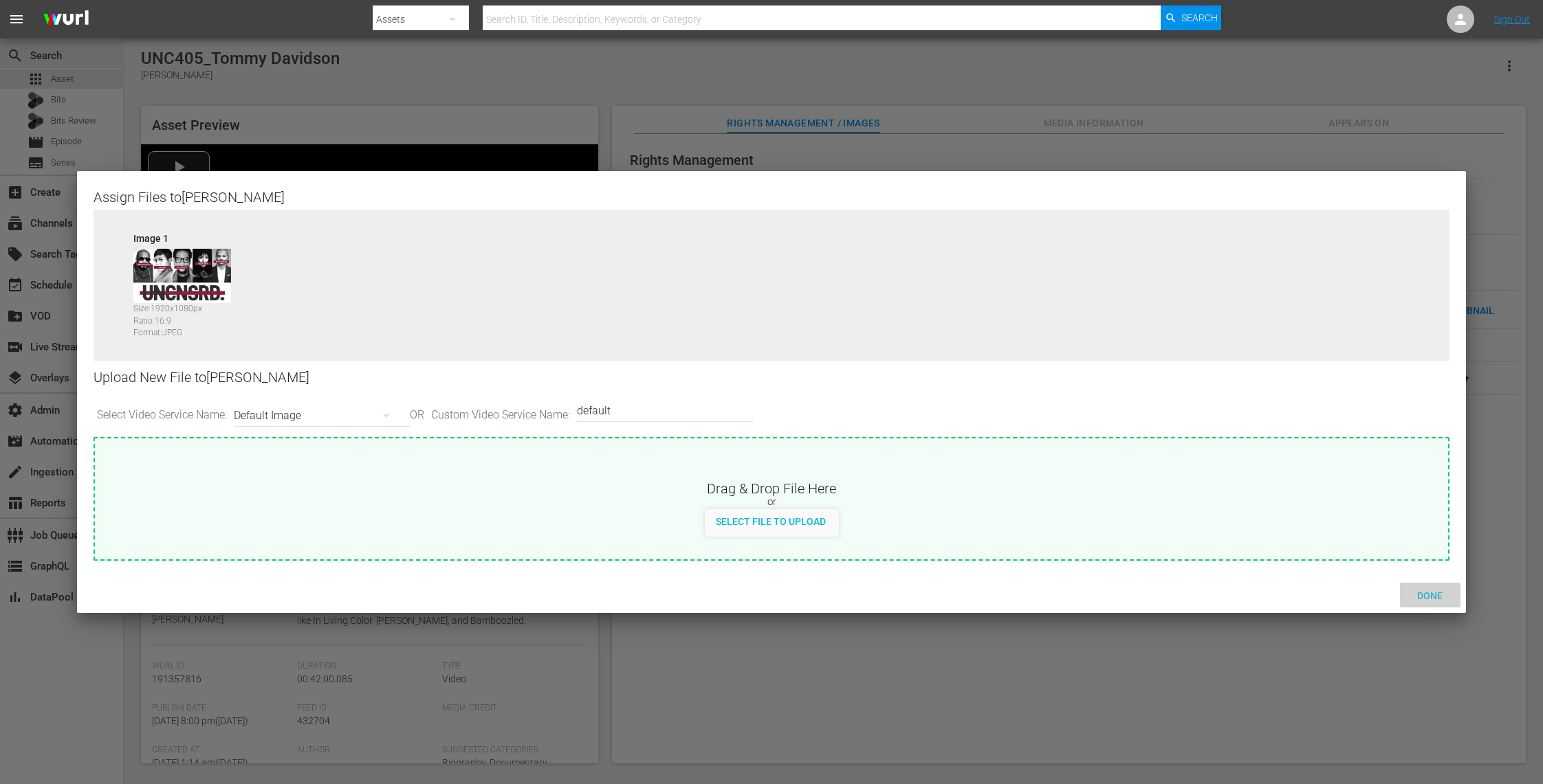
click at [1428, 594] on span "Done" at bounding box center [1429, 596] width 47 height 11
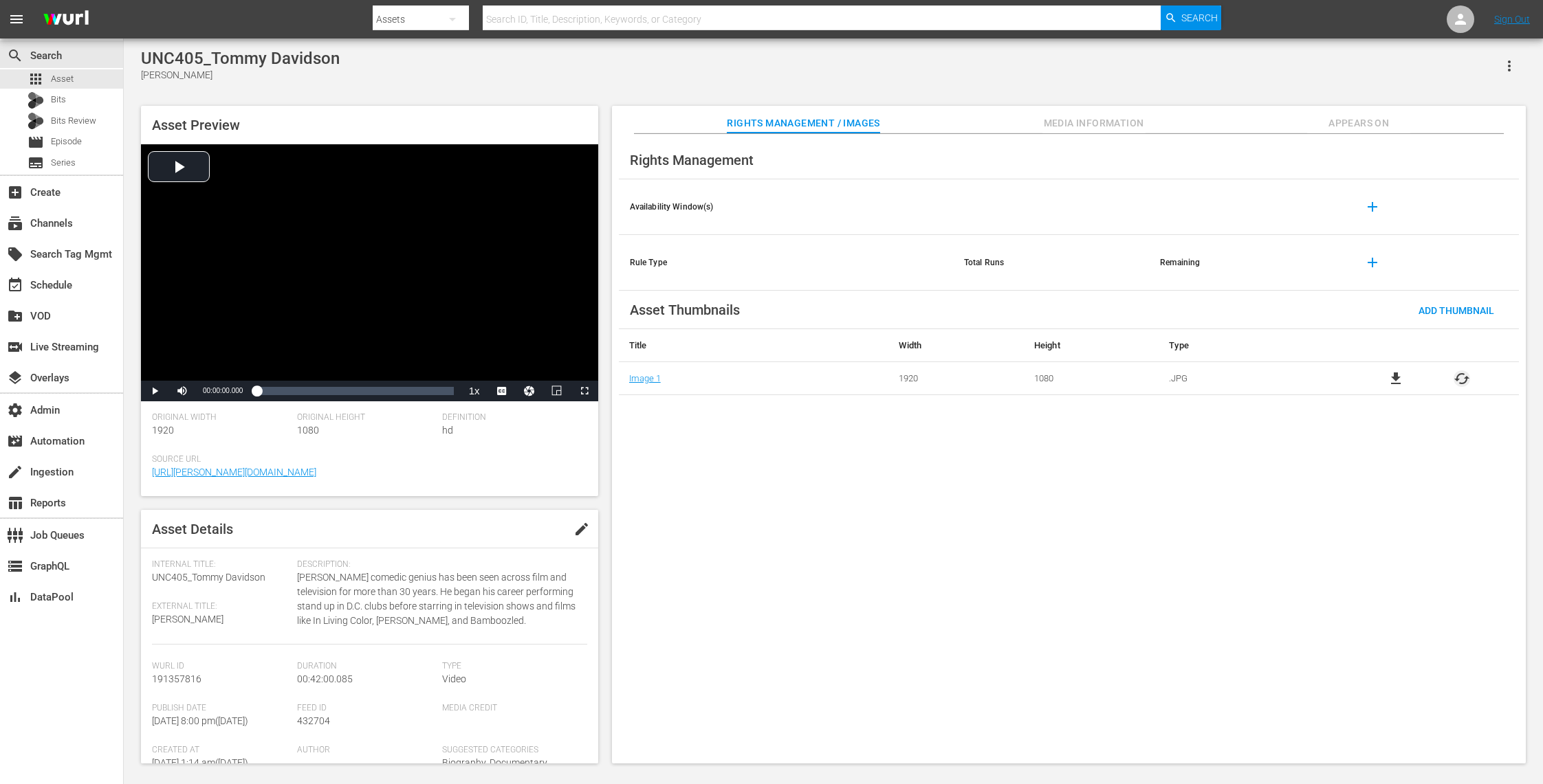
click at [1466, 377] on span "cached" at bounding box center [1461, 379] width 17 height 17
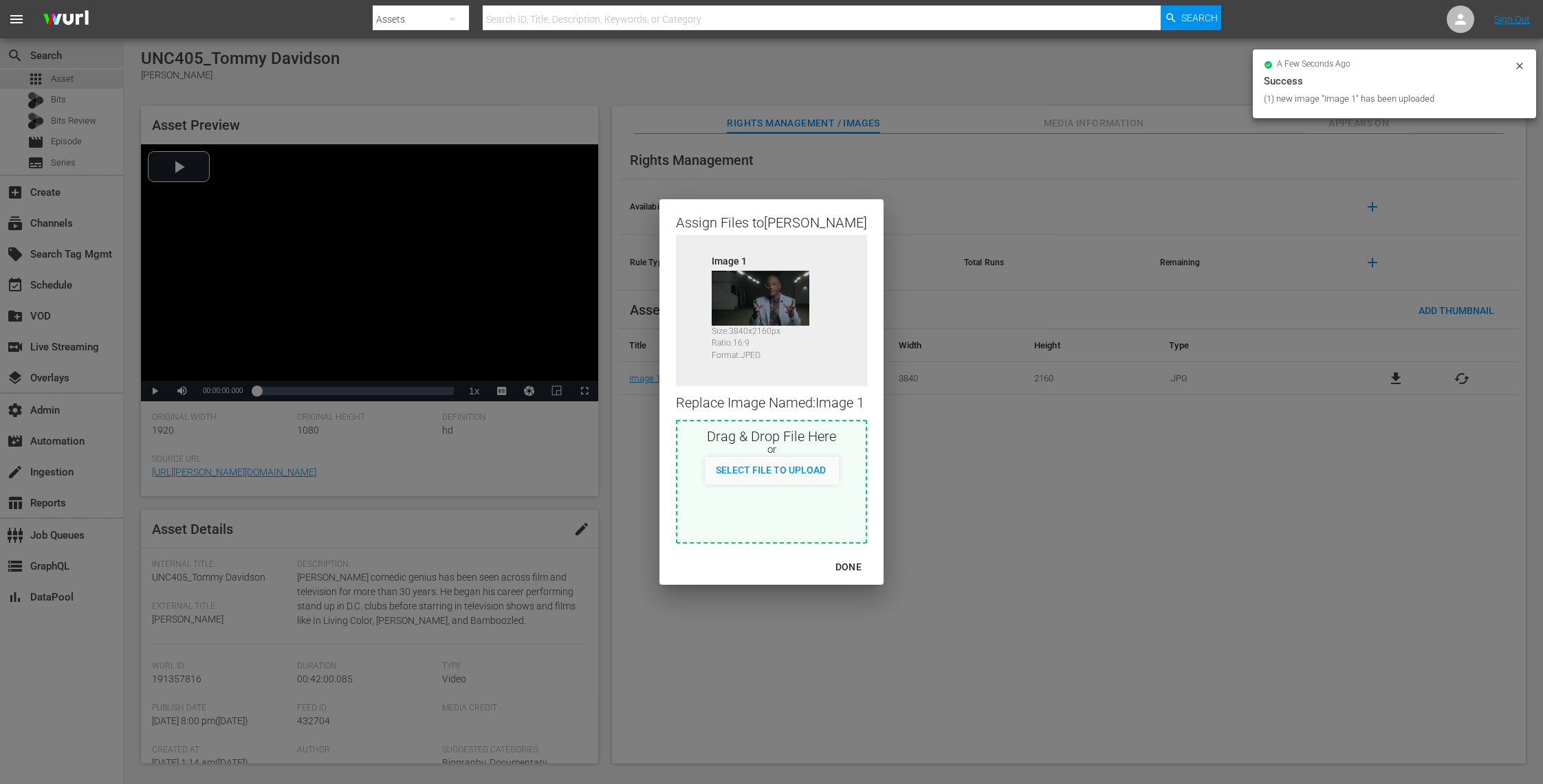
click at [850, 567] on div "DONE" at bounding box center [848, 567] width 48 height 17
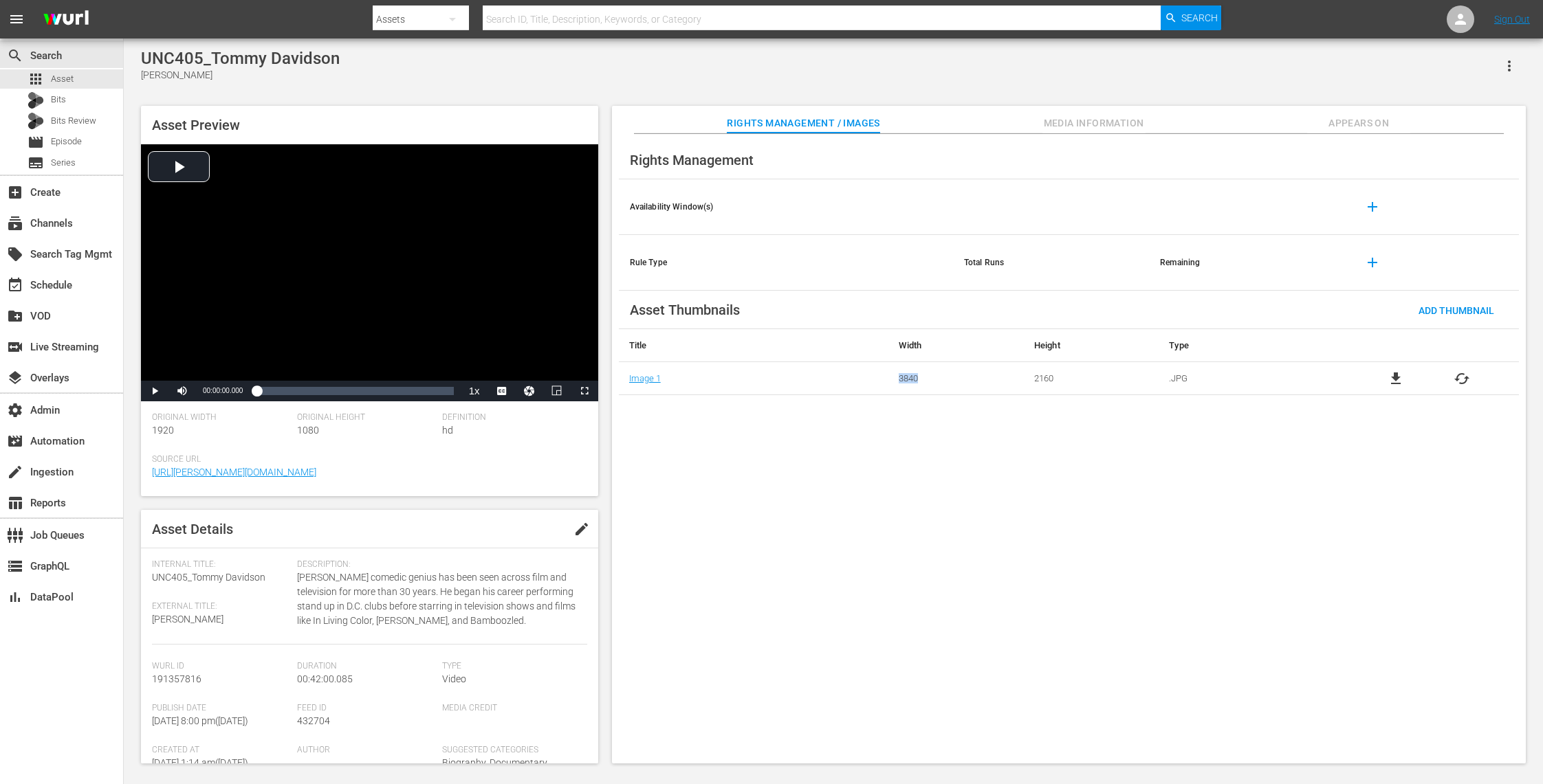
drag, startPoint x: 925, startPoint y: 380, endPoint x: 882, endPoint y: 380, distance: 43.0
click at [882, 380] on tr "Image 1 3840 2160 .JPG file_download cached" at bounding box center [1069, 378] width 901 height 33
drag, startPoint x: 1059, startPoint y: 380, endPoint x: 1007, endPoint y: 380, distance: 52.0
click at [1007, 380] on tr "Image 1 3840 2160 .JPG file_download cached" at bounding box center [1069, 378] width 901 height 33
drag, startPoint x: 921, startPoint y: 380, endPoint x: 889, endPoint y: 380, distance: 32.0
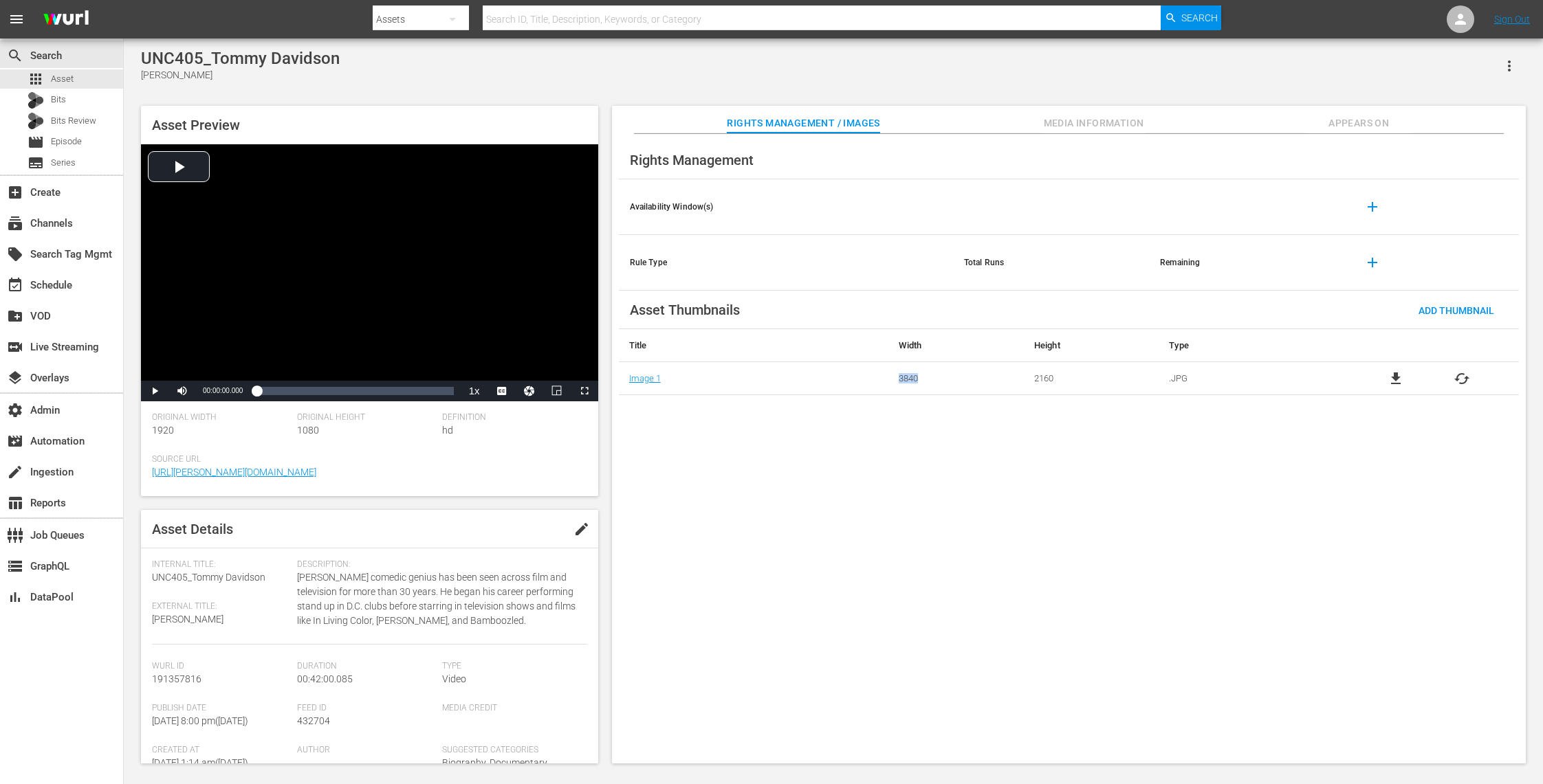
click at [889, 380] on td "3840" at bounding box center [956, 378] width 135 height 33
click at [531, 14] on input "text" at bounding box center [822, 19] width 678 height 33
type input "unc"
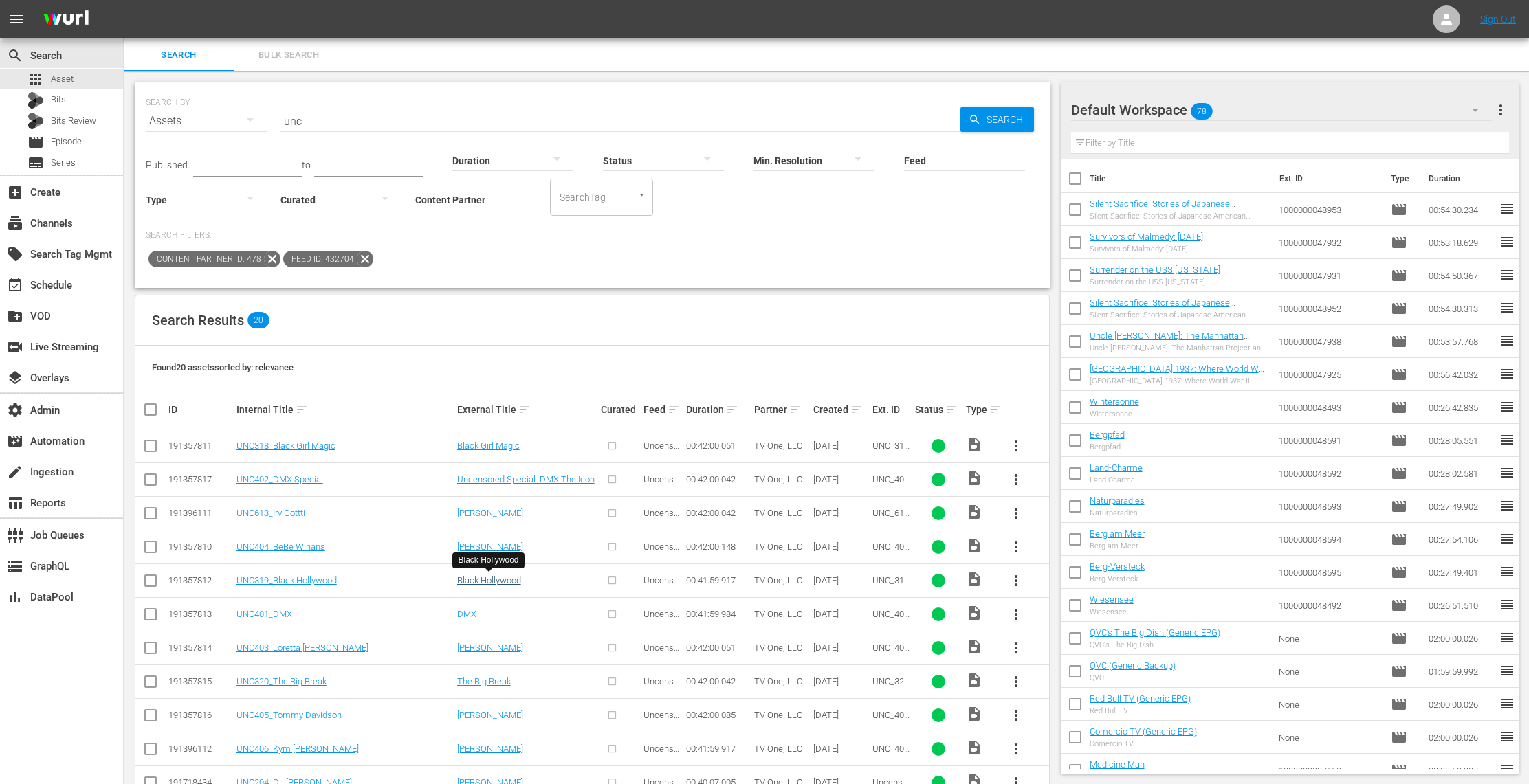
scroll to position [20, 0]
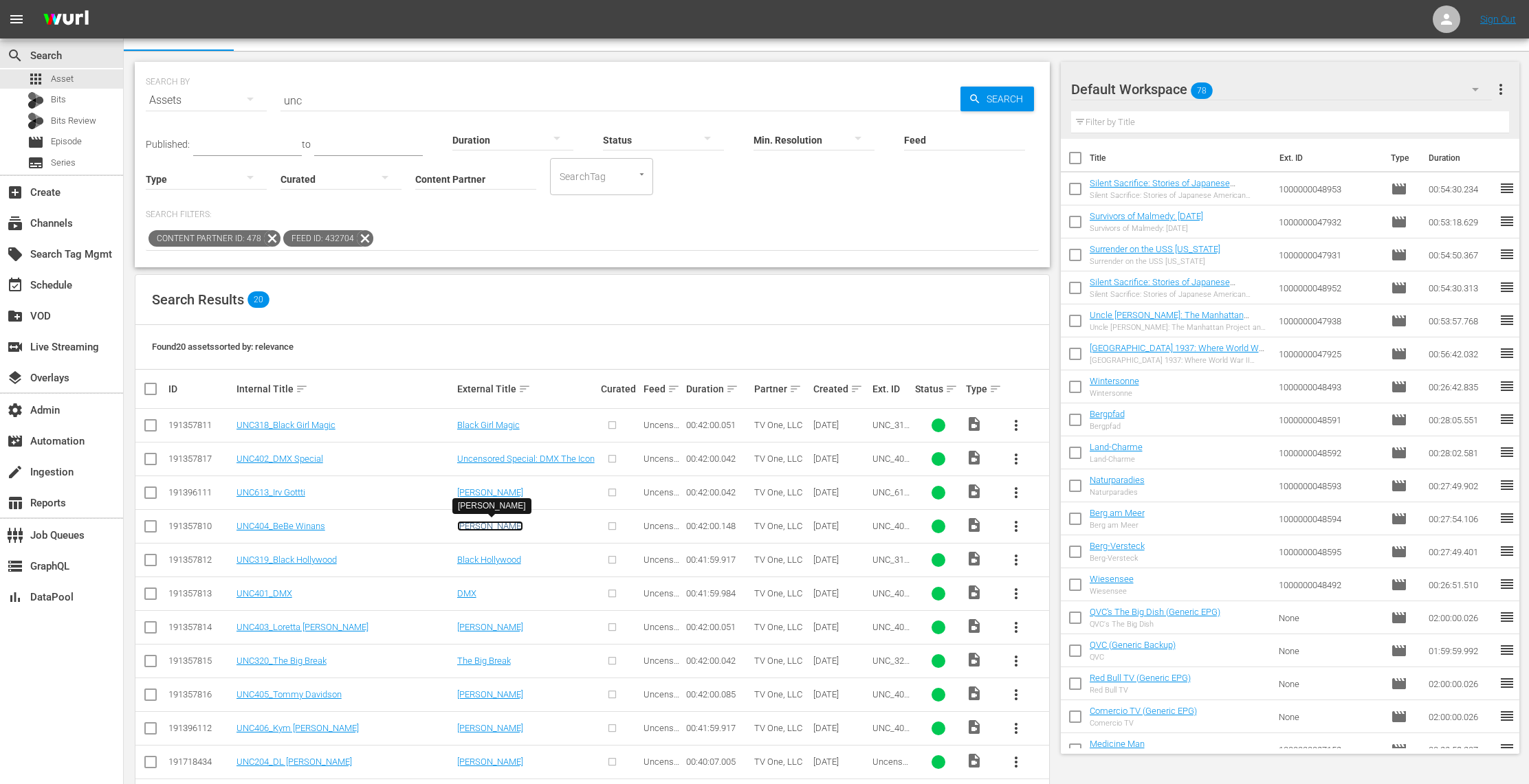
click at [497, 524] on link "[PERSON_NAME]" at bounding box center [490, 527] width 66 height 11
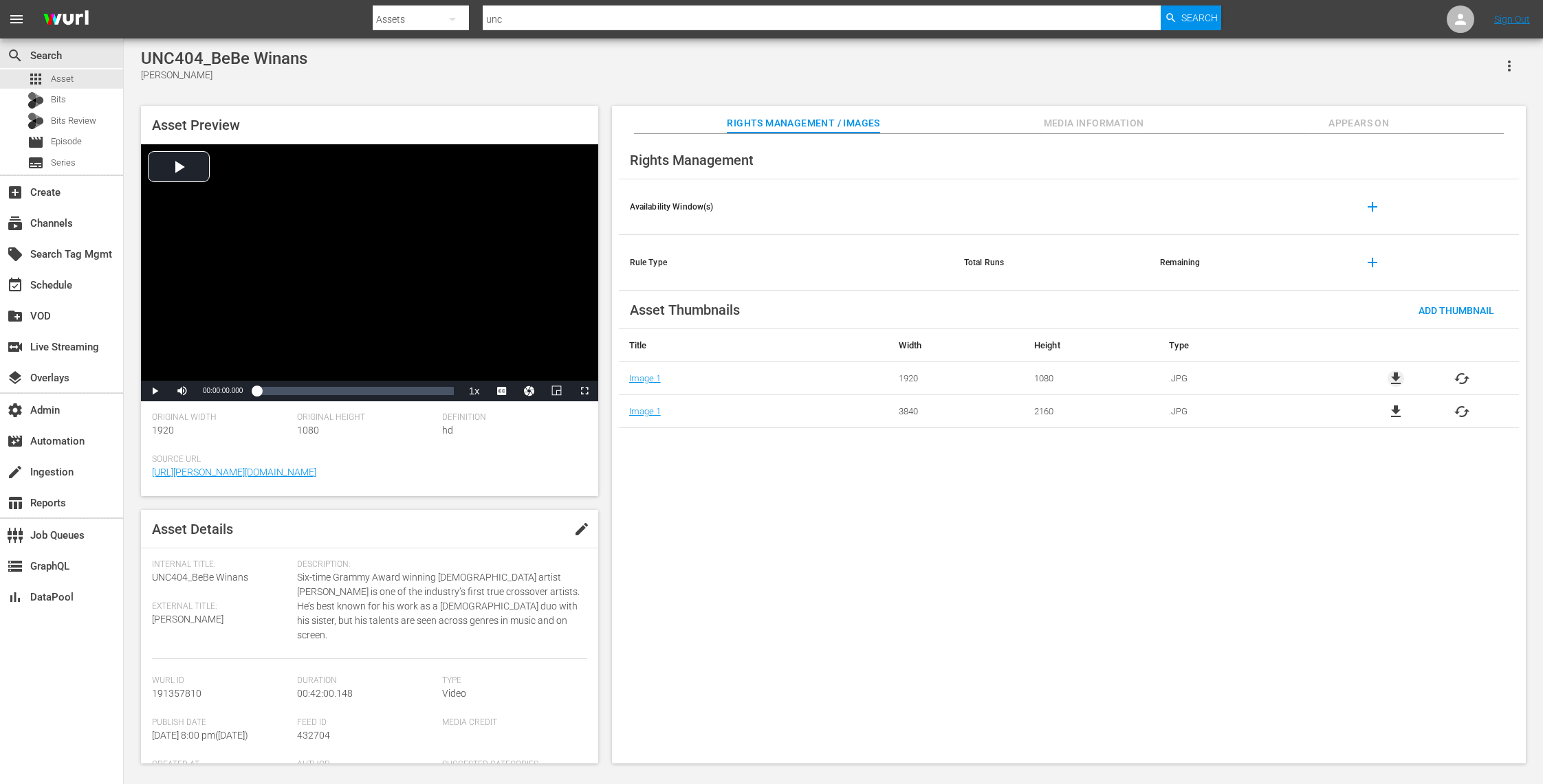
click at [1398, 377] on span "file_download" at bounding box center [1396, 379] width 17 height 17
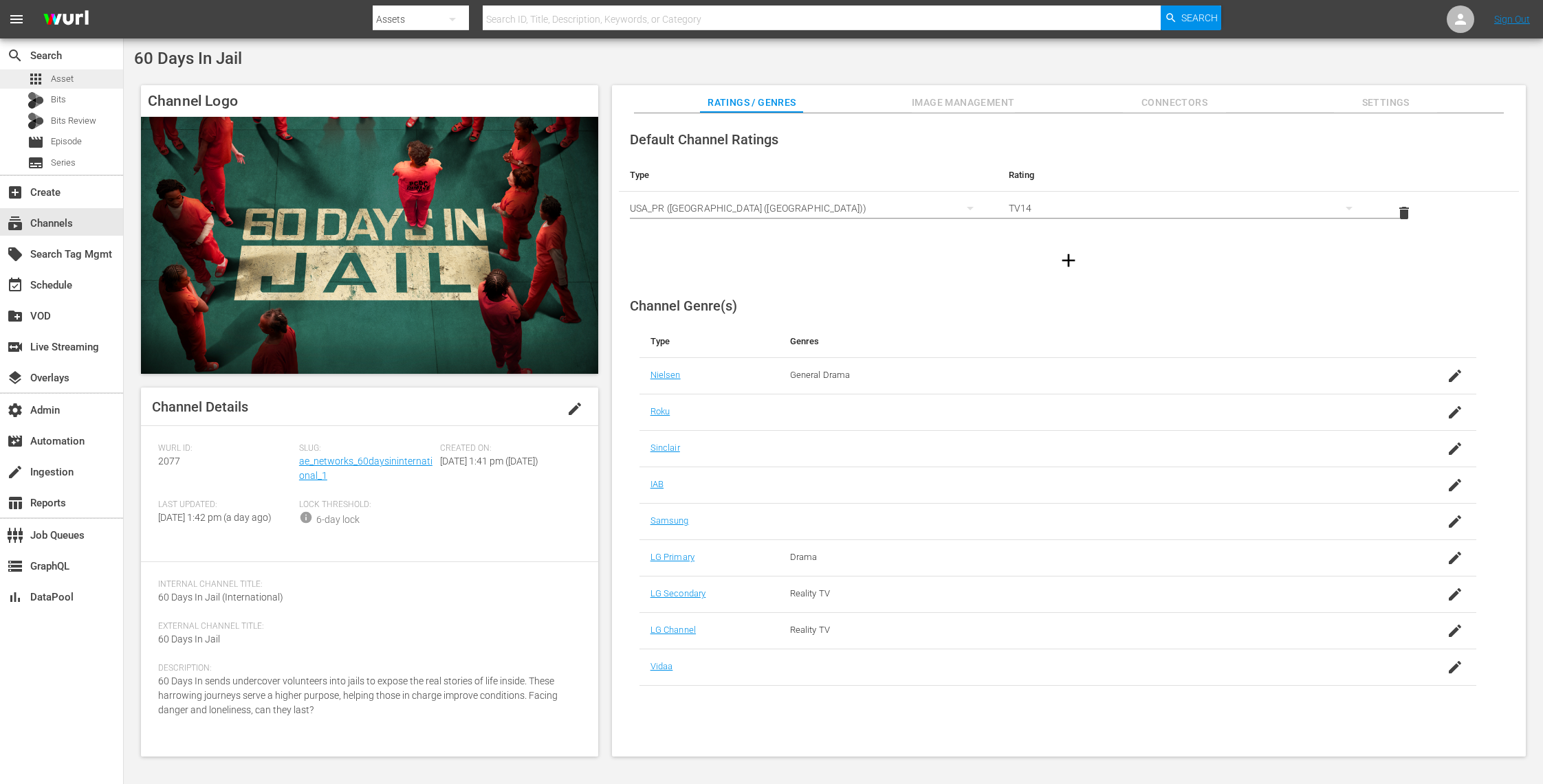
click at [63, 82] on span "Asset" at bounding box center [62, 79] width 23 height 14
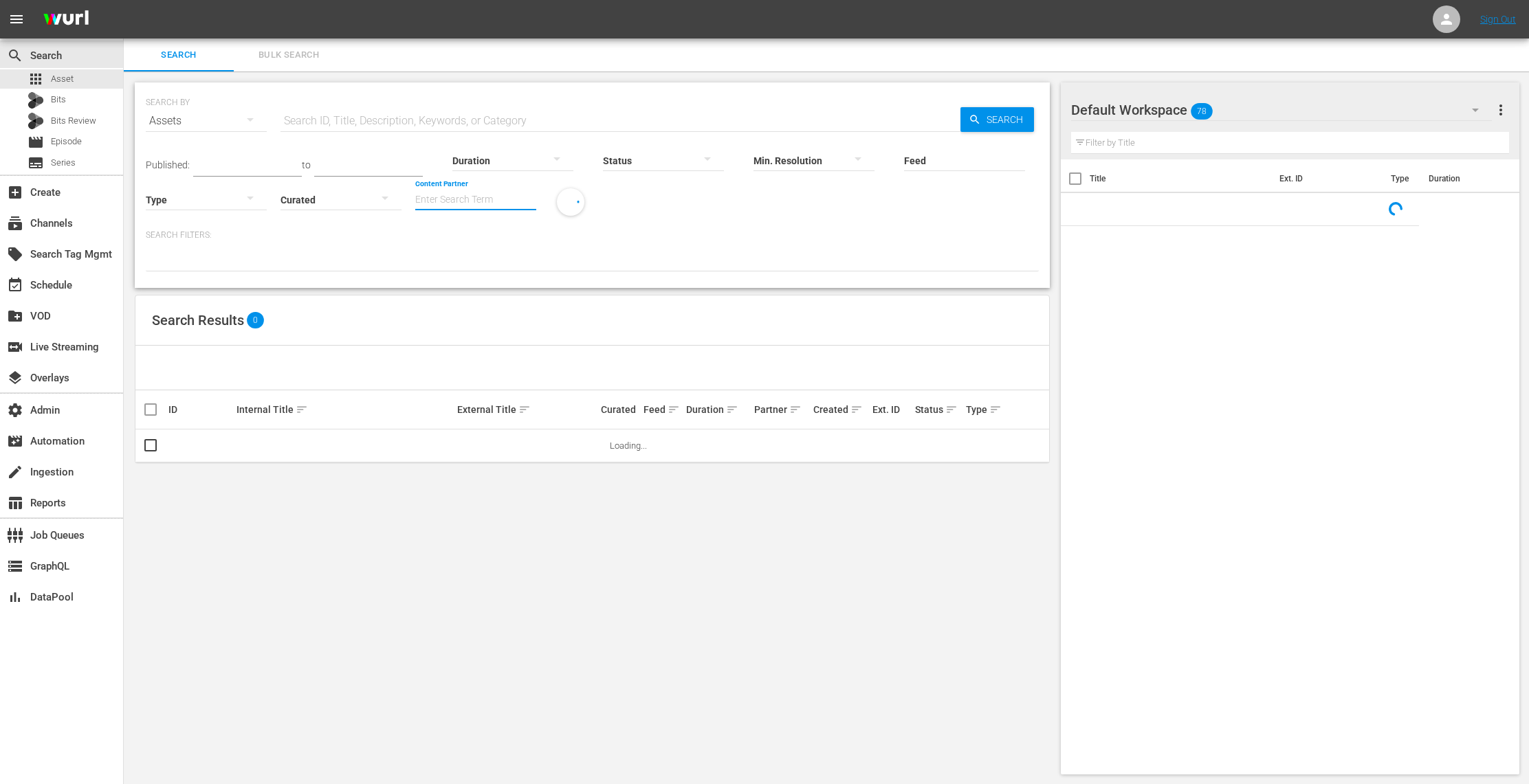
click at [460, 200] on input "Content Partner" at bounding box center [475, 200] width 121 height 50
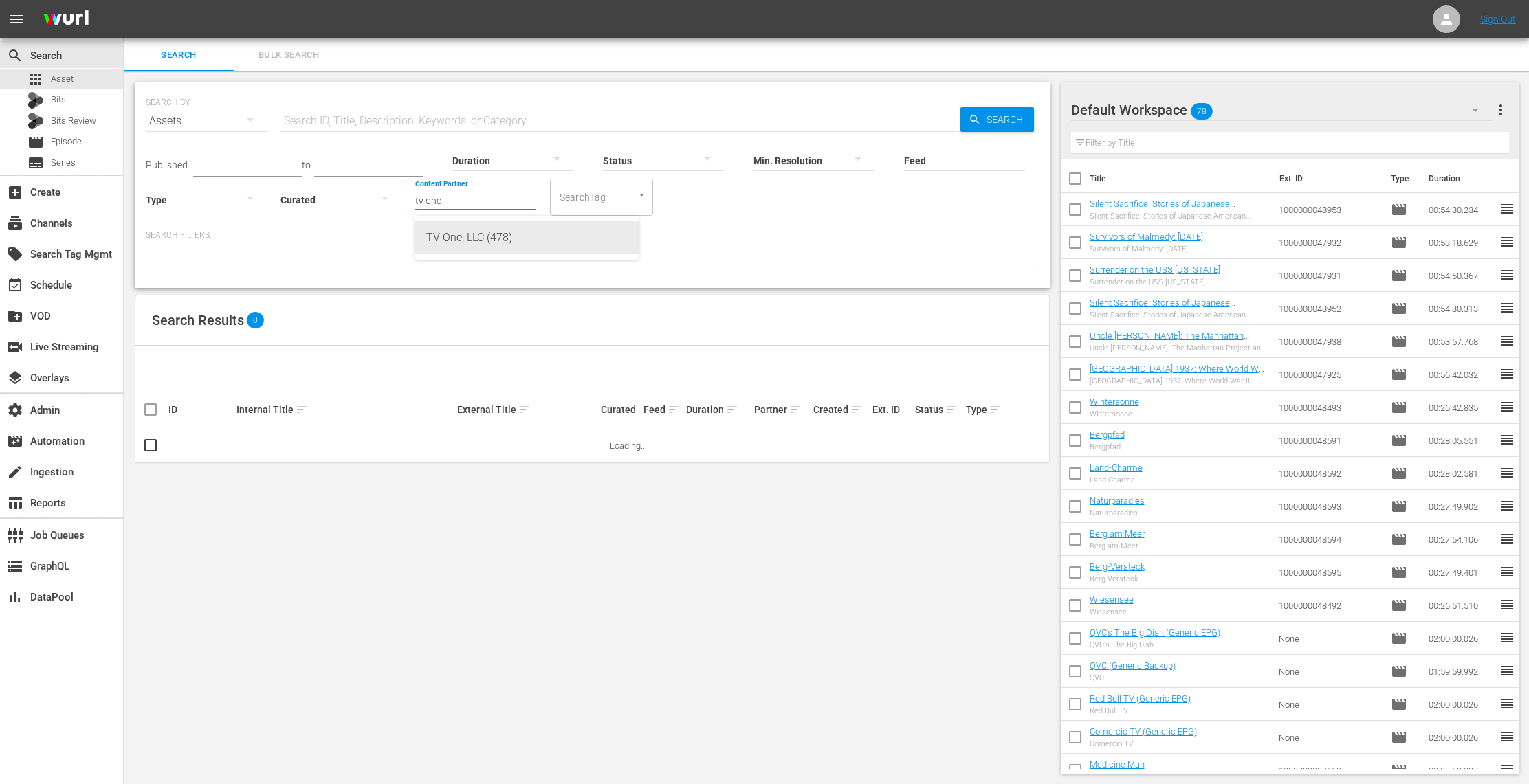
click at [467, 239] on div "TV One, LLC (478)" at bounding box center [527, 238] width 201 height 33
type input "TV One, LLC (478)"
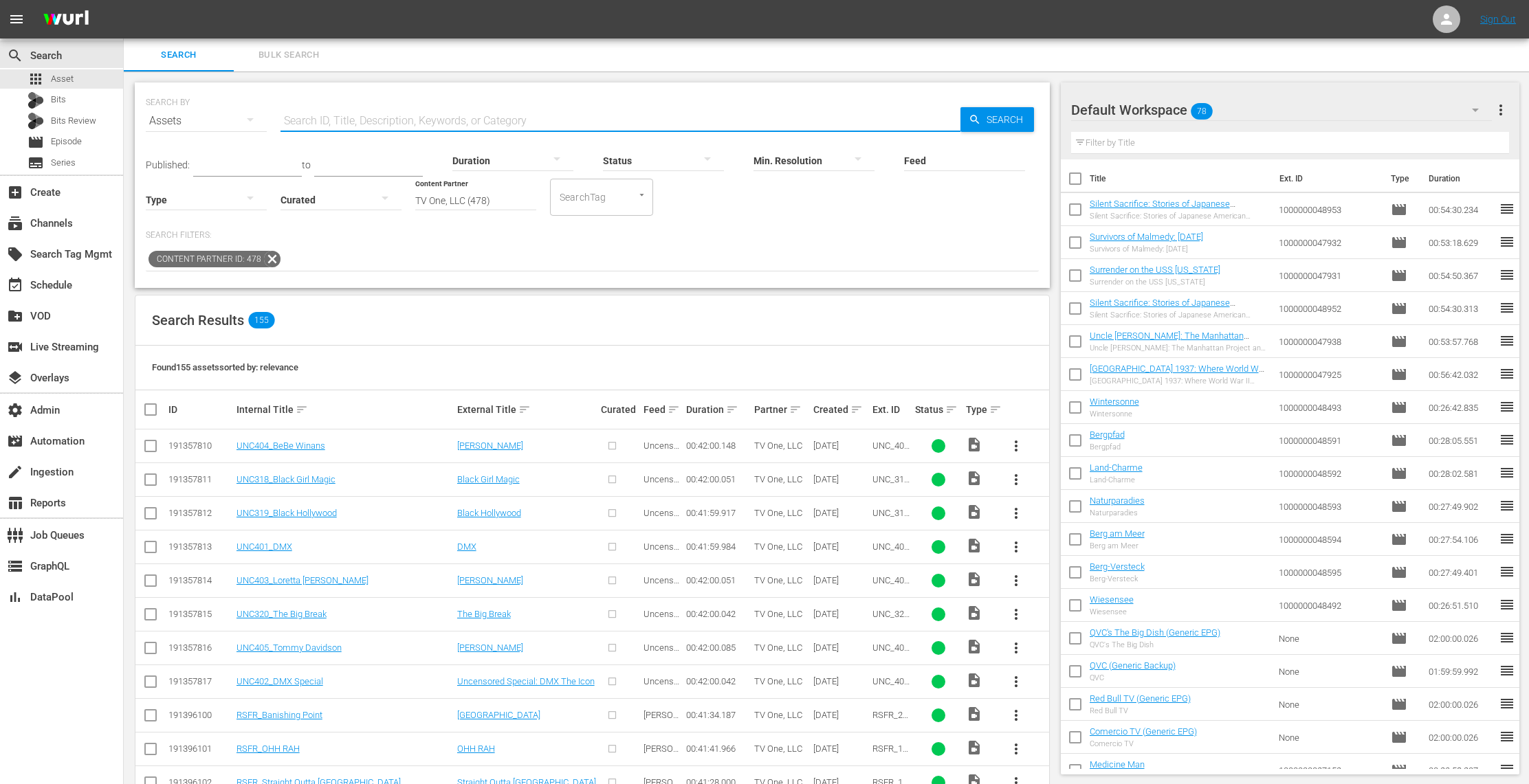
click at [397, 109] on input "text" at bounding box center [620, 121] width 680 height 33
type input "tommy"
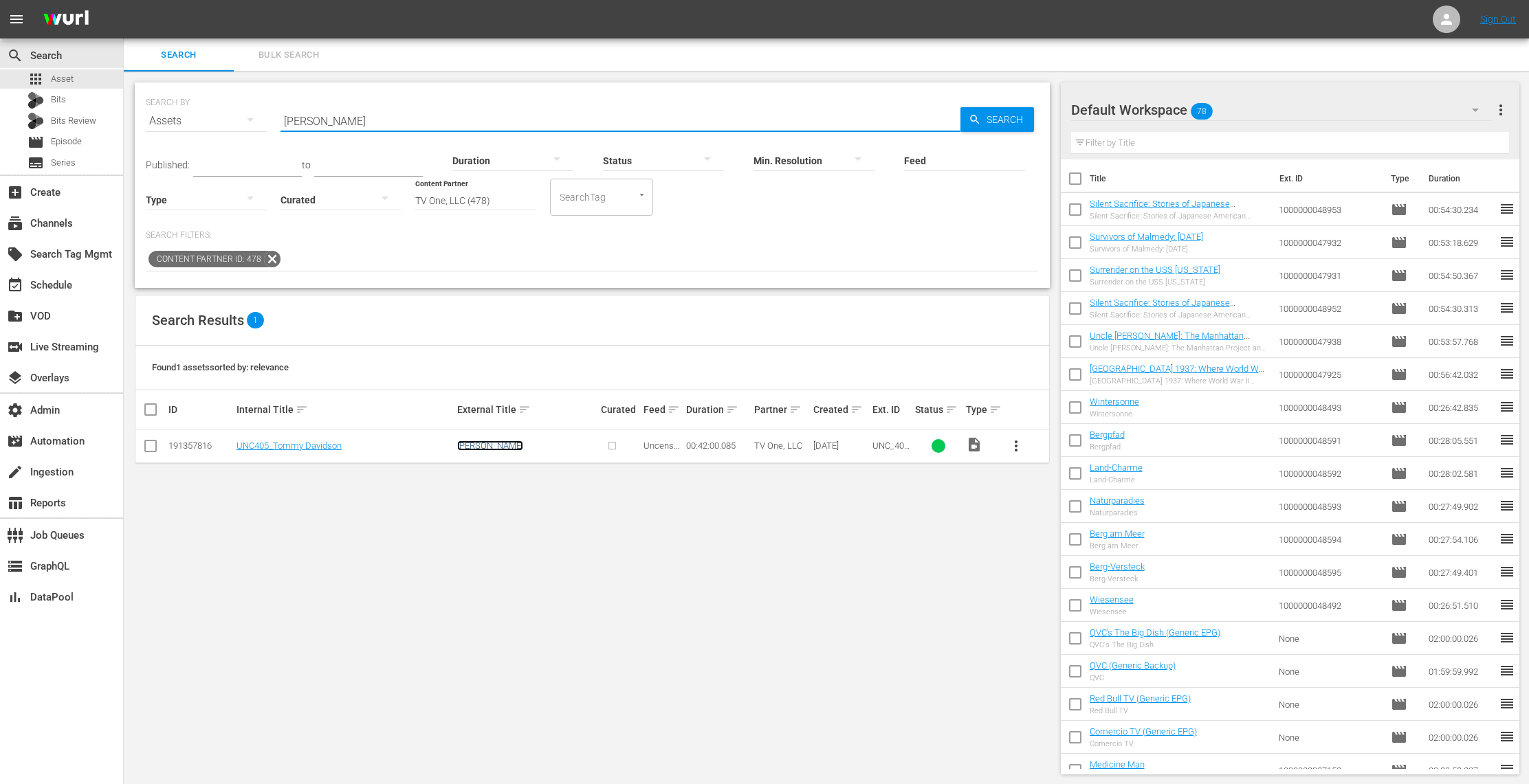
click at [504, 442] on link "[PERSON_NAME]" at bounding box center [490, 446] width 66 height 11
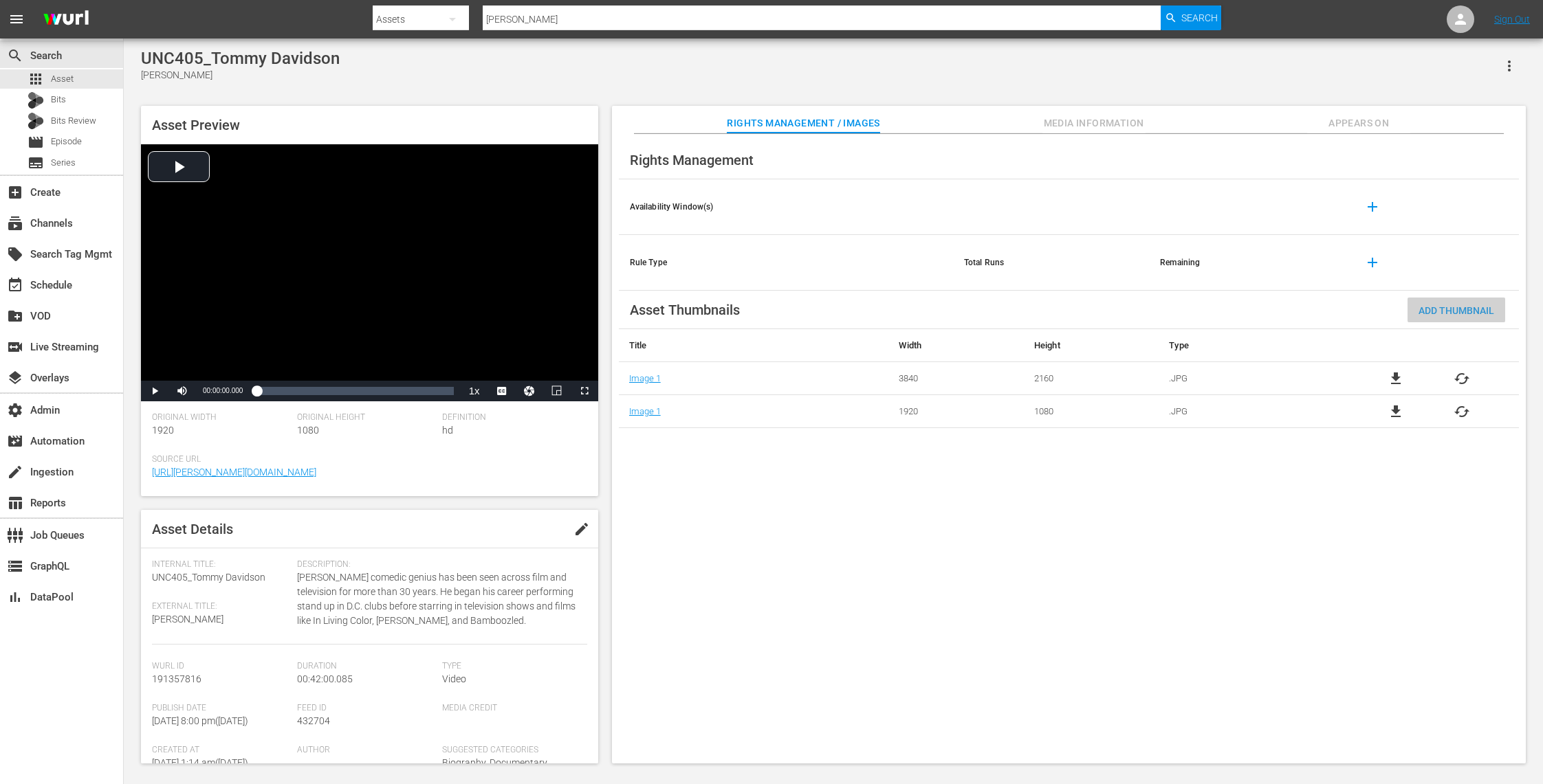
click at [1469, 305] on span "Add Thumbnail" at bounding box center [1457, 310] width 98 height 11
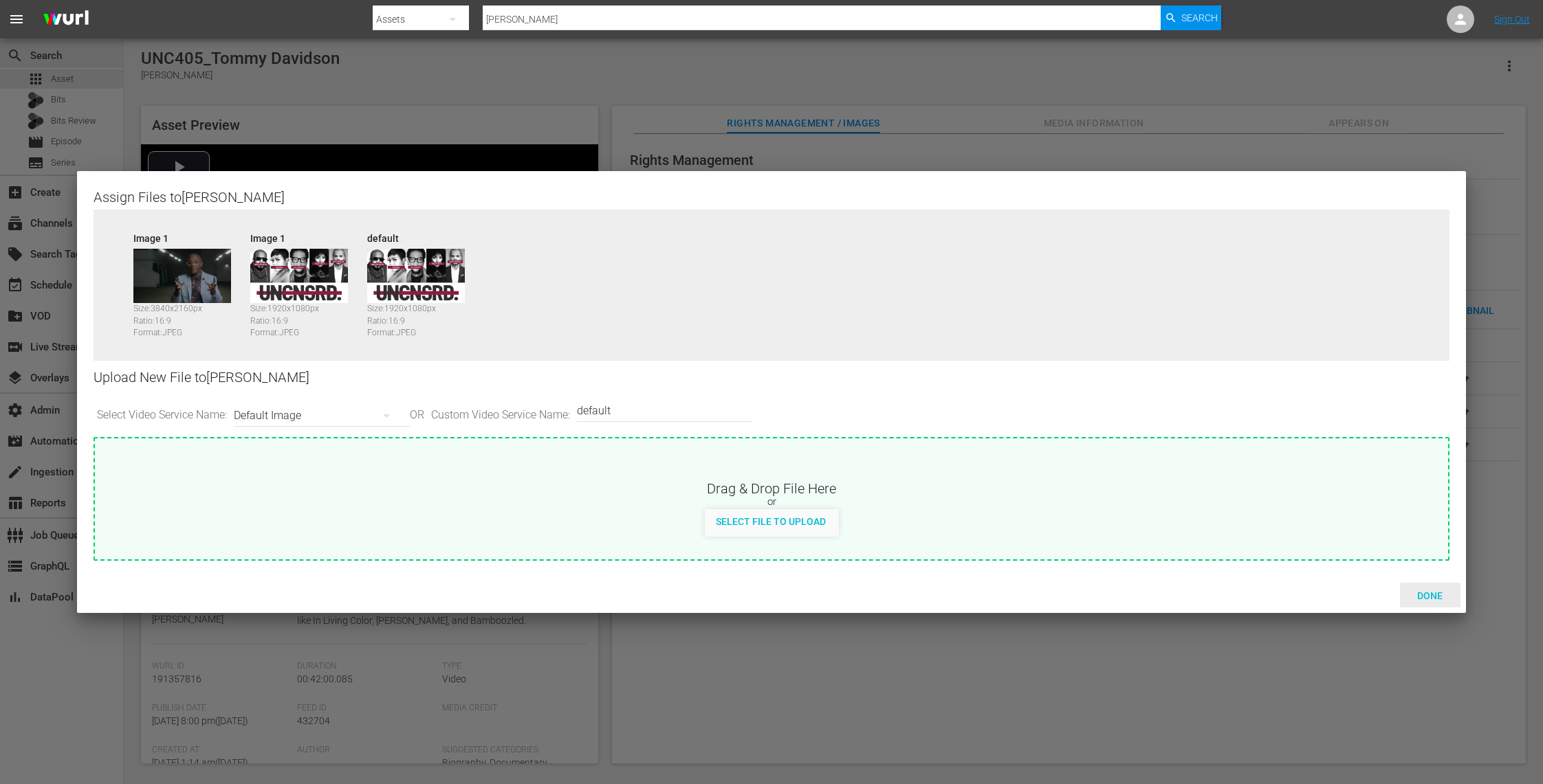
click at [1431, 600] on span "Done" at bounding box center [1429, 596] width 47 height 11
